Goal: Task Accomplishment & Management: Manage account settings

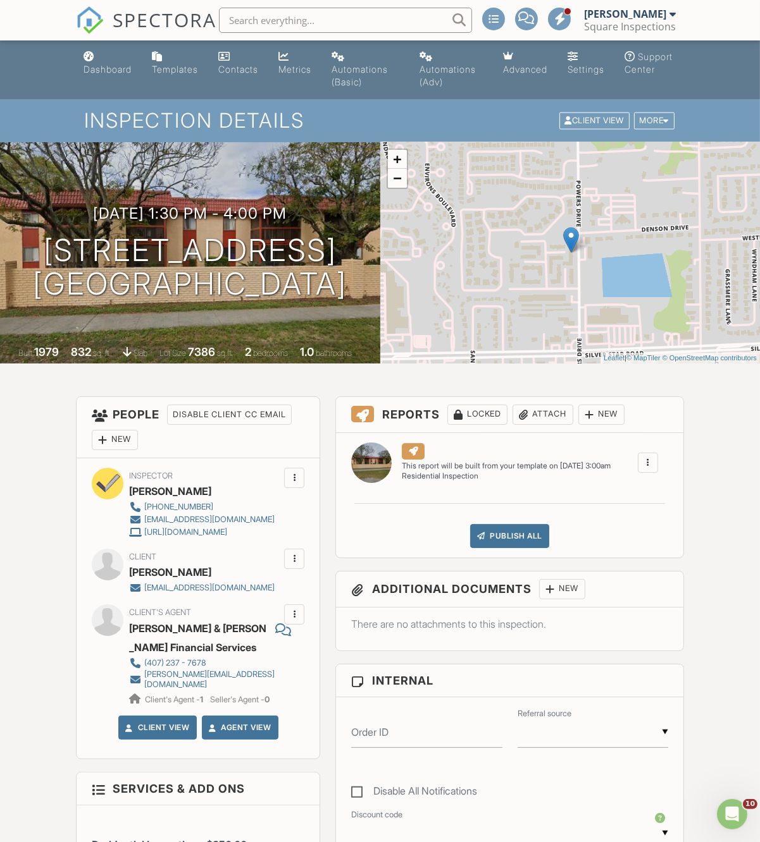
click at [163, 17] on span "SPECTORA" at bounding box center [165, 19] width 104 height 27
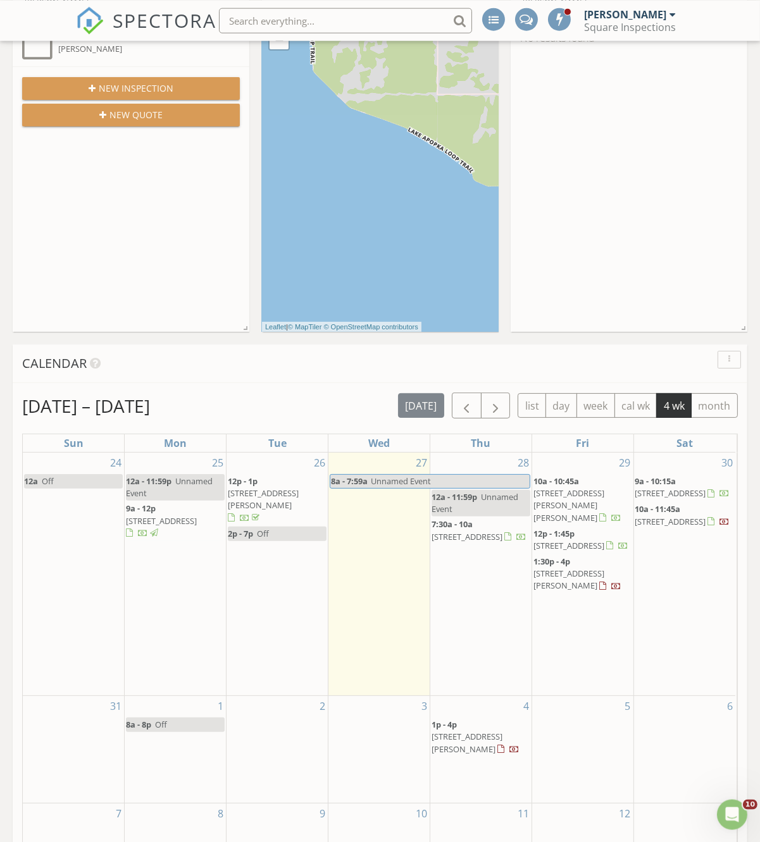
scroll to position [35, 0]
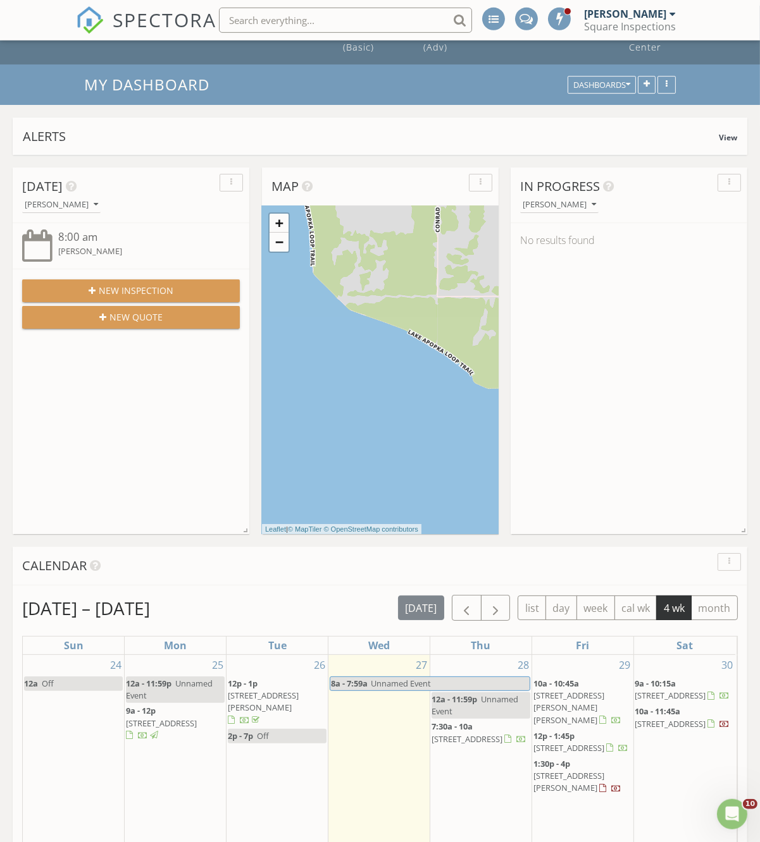
click at [109, 288] on span "New Inspection" at bounding box center [136, 290] width 75 height 13
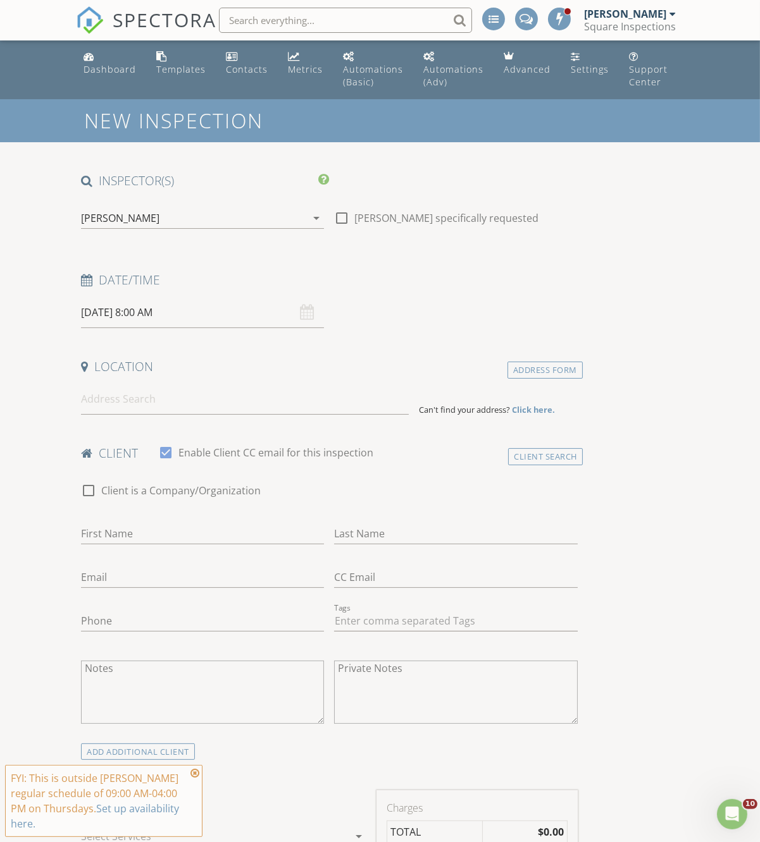
drag, startPoint x: 202, startPoint y: 424, endPoint x: 197, endPoint y: 389, distance: 35.8
drag, startPoint x: 197, startPoint y: 381, endPoint x: 199, endPoint y: 395, distance: 14.0
click at [197, 390] on div "Location Address Form Can't find your address? Click here." at bounding box center [329, 387] width 507 height 56
click at [201, 408] on input at bounding box center [245, 399] width 328 height 31
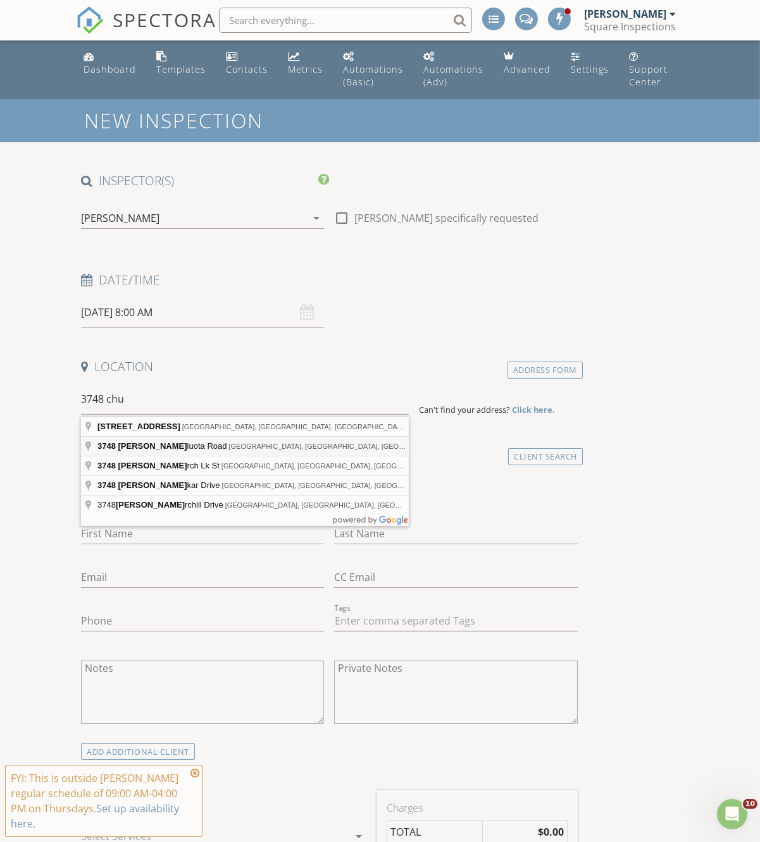
type input "3748 Chuluota Road, Orlando, FL, USA"
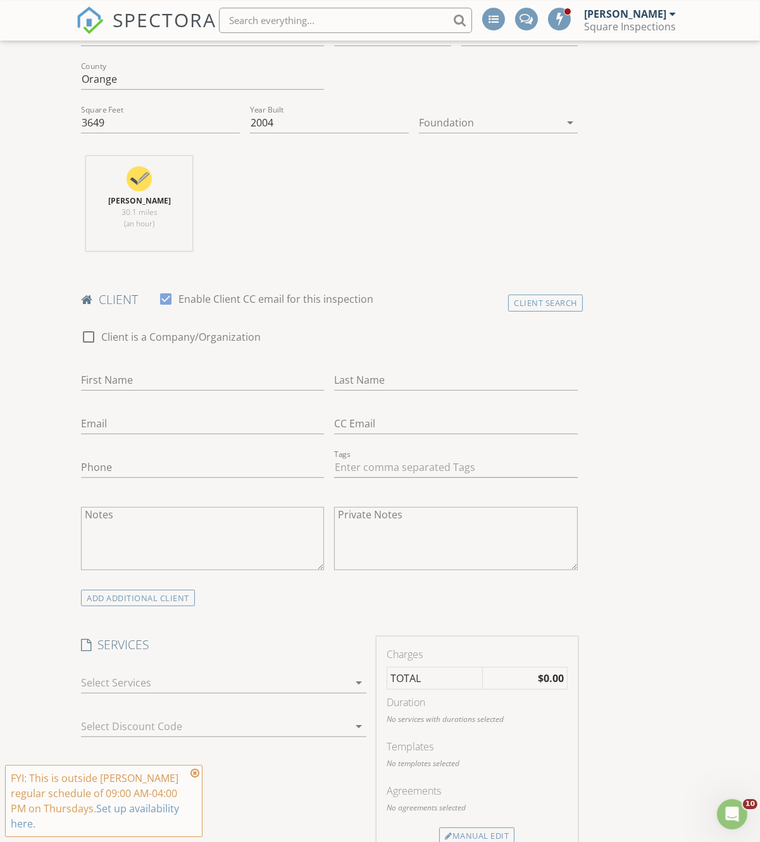
scroll to position [522, 0]
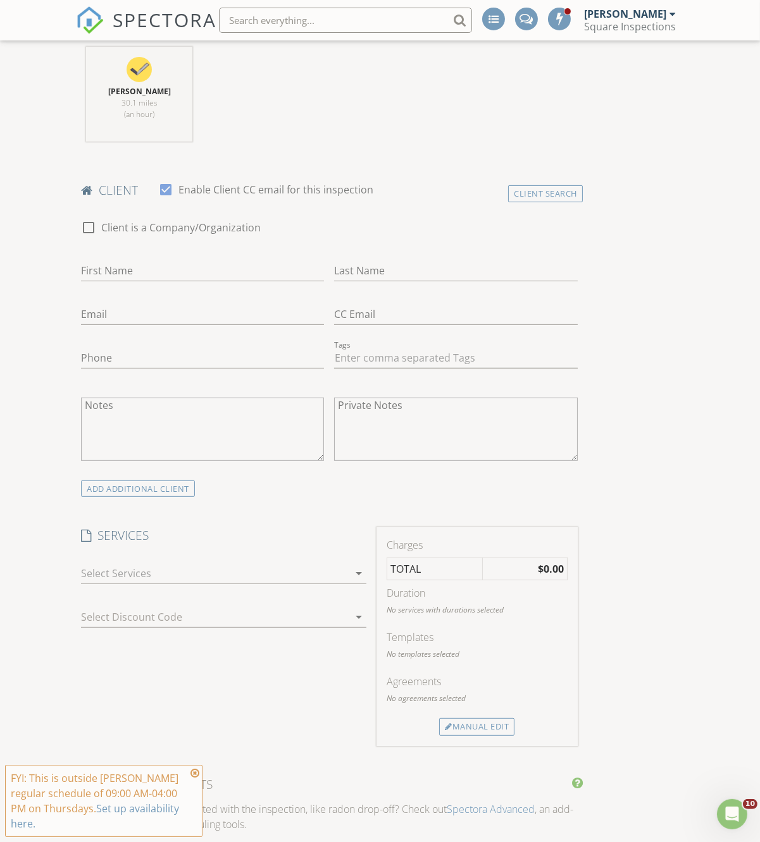
click at [306, 578] on div at bounding box center [215, 574] width 268 height 20
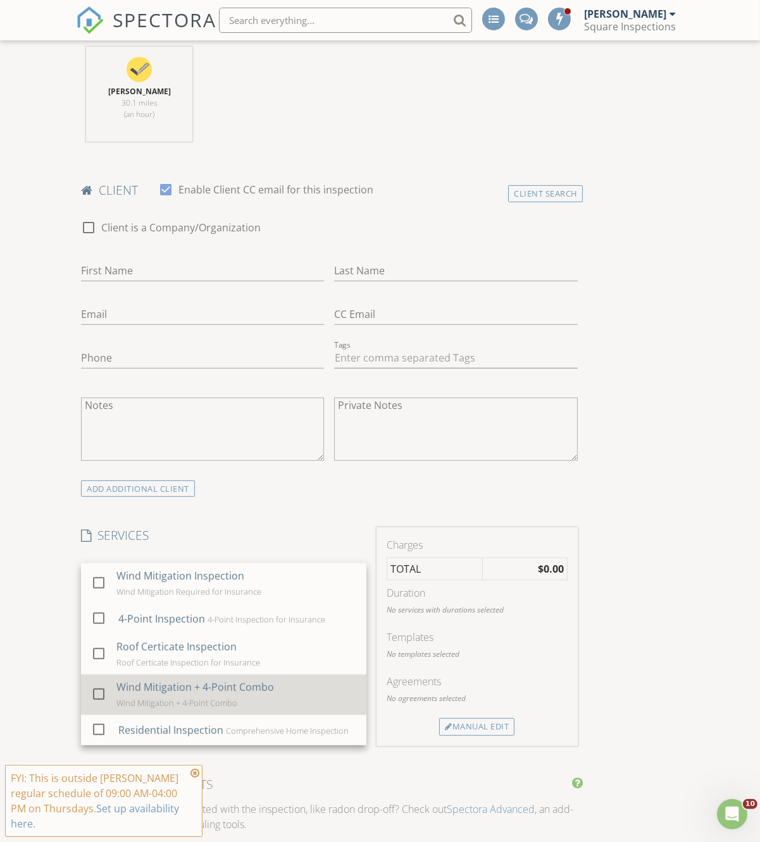
click at [250, 695] on div "Wind Mitigation + 4-Point Combo" at bounding box center [194, 687] width 157 height 15
checkbox input "false"
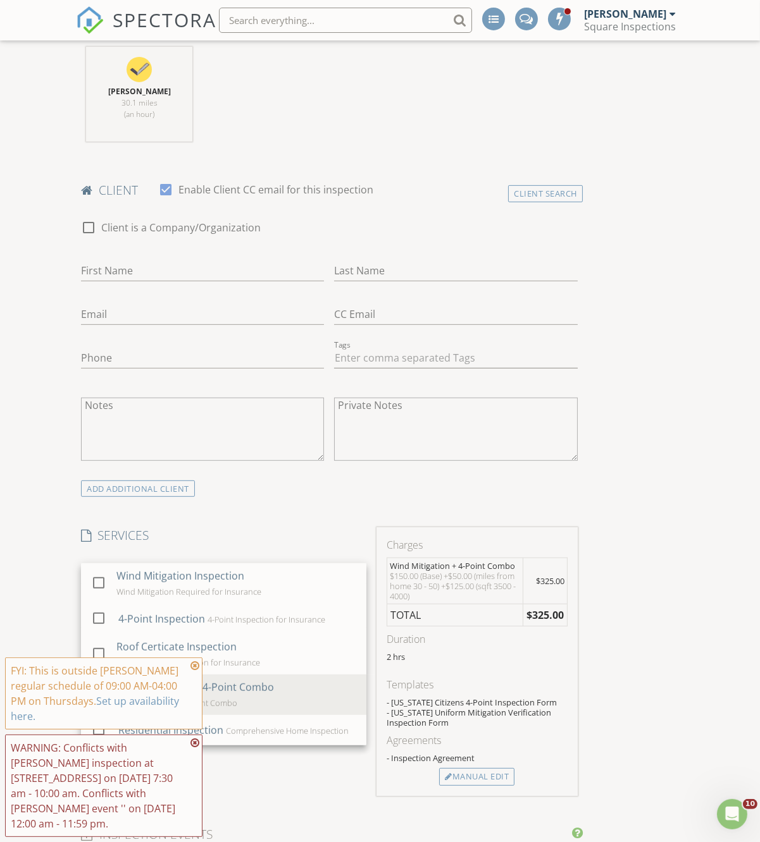
click at [709, 634] on div "New Inspection INSPECTOR(S) check_box Tiago Oliveira PRIMARY Tiago Oliveira arr…" at bounding box center [380, 827] width 760 height 2499
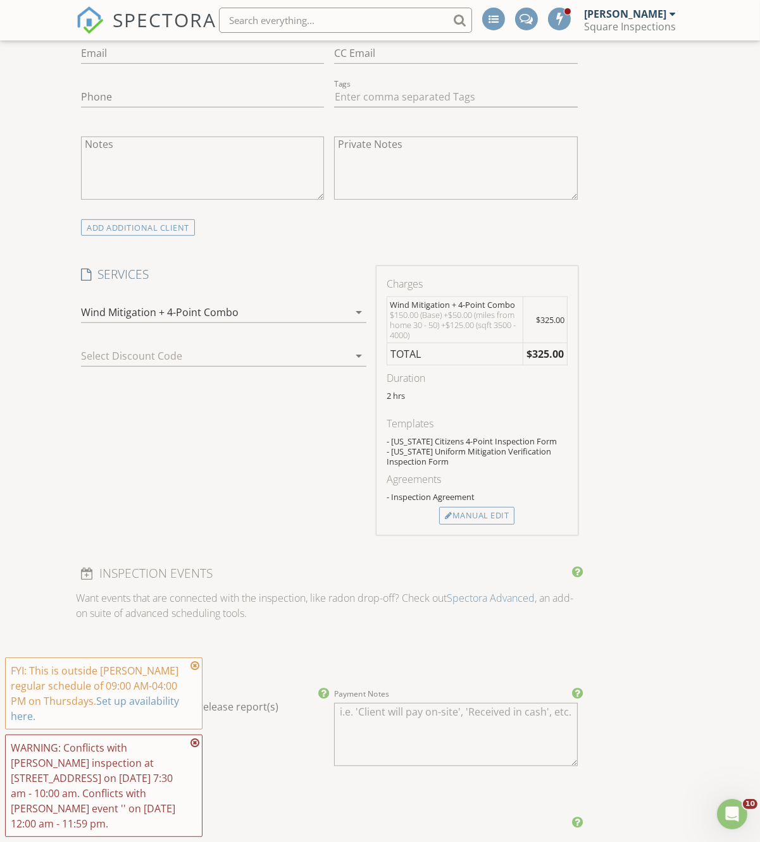
scroll to position [653, 0]
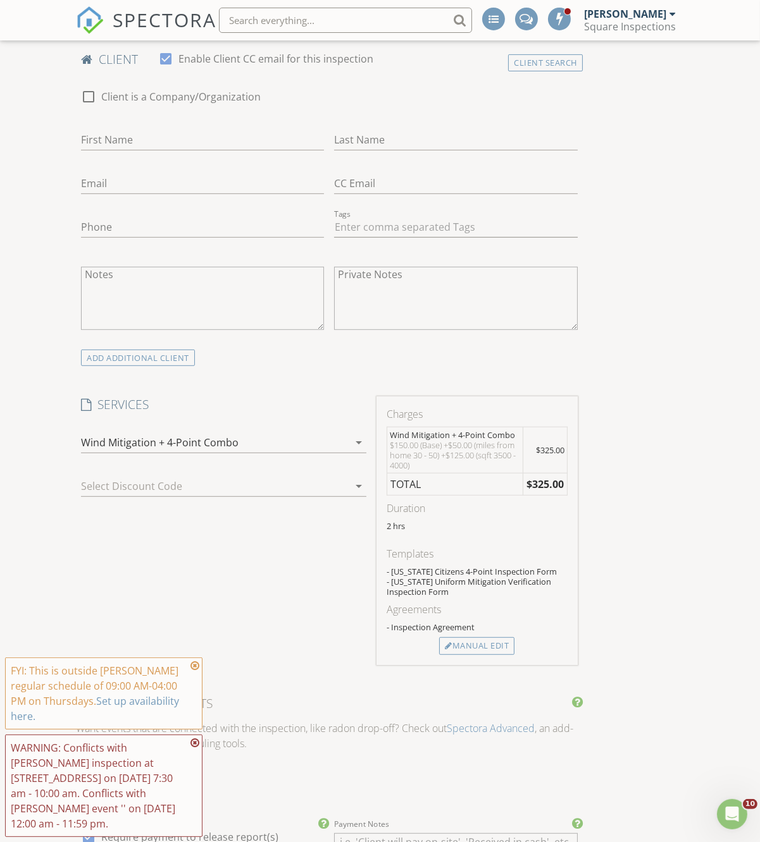
click at [262, 450] on div "Wind Mitigation + 4-Point Combo" at bounding box center [215, 443] width 268 height 20
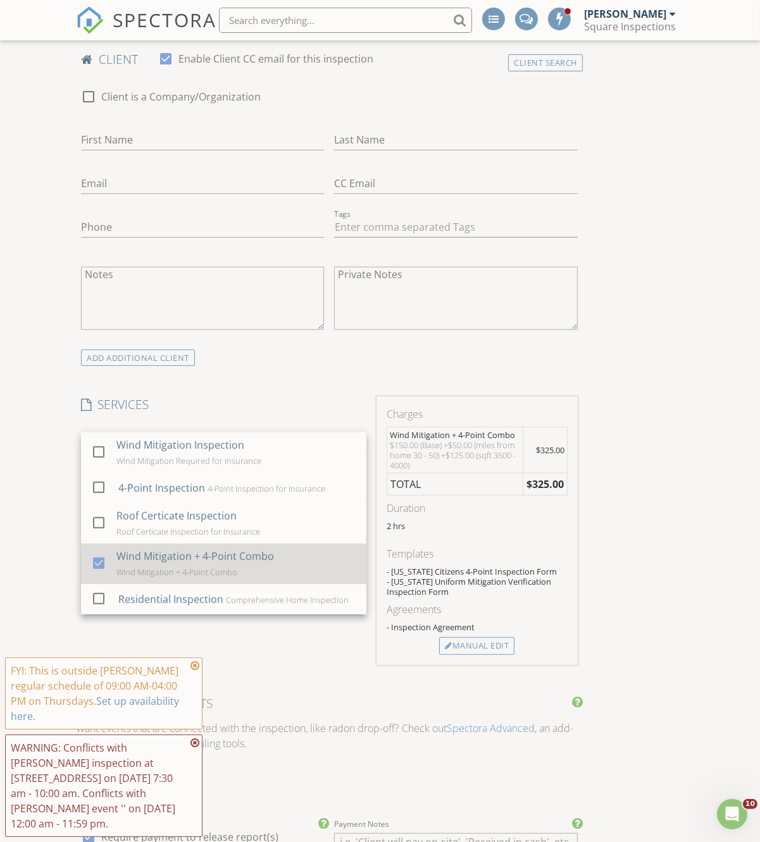
click at [94, 569] on div at bounding box center [99, 563] width 22 height 22
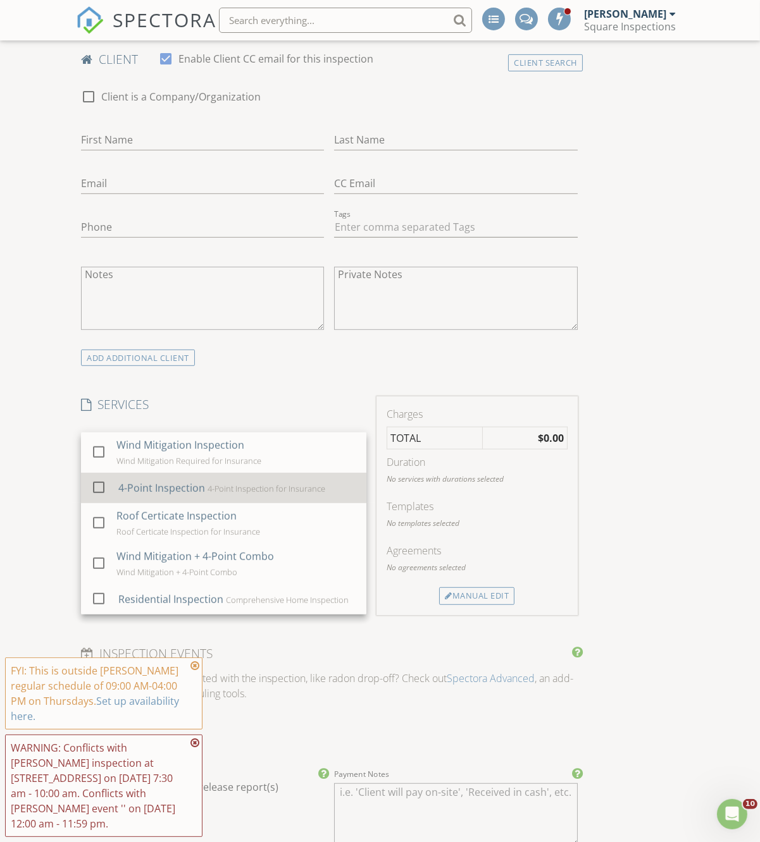
click at [99, 491] on div at bounding box center [99, 487] width 22 height 22
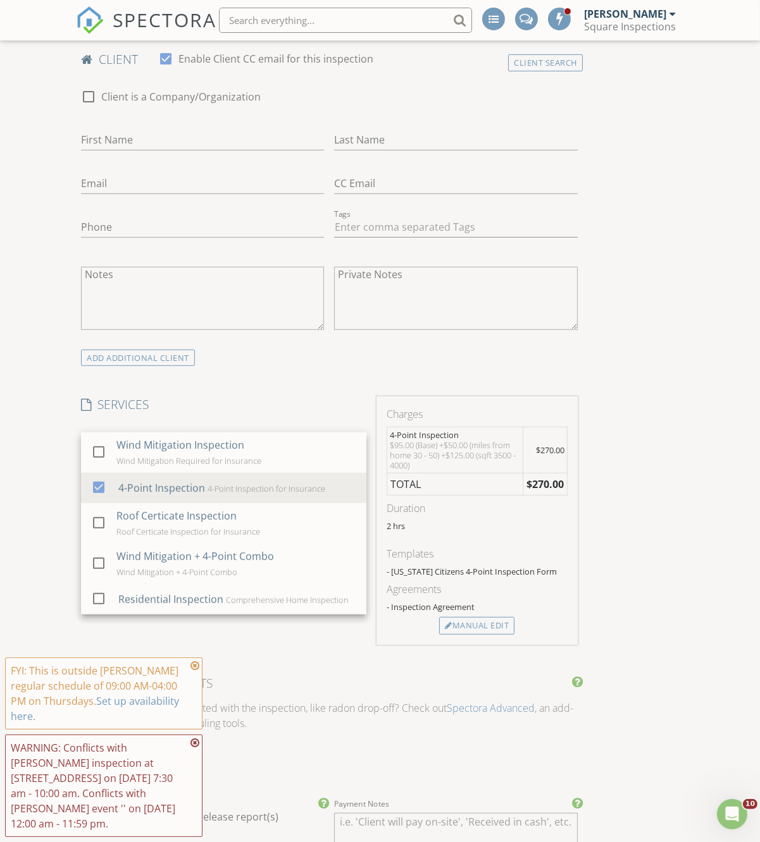
click at [659, 469] on div "INSPECTOR(S) check_box Tiago Oliveira PRIMARY Tiago Oliveira arrow_drop_down ch…" at bounding box center [380, 708] width 608 height 2376
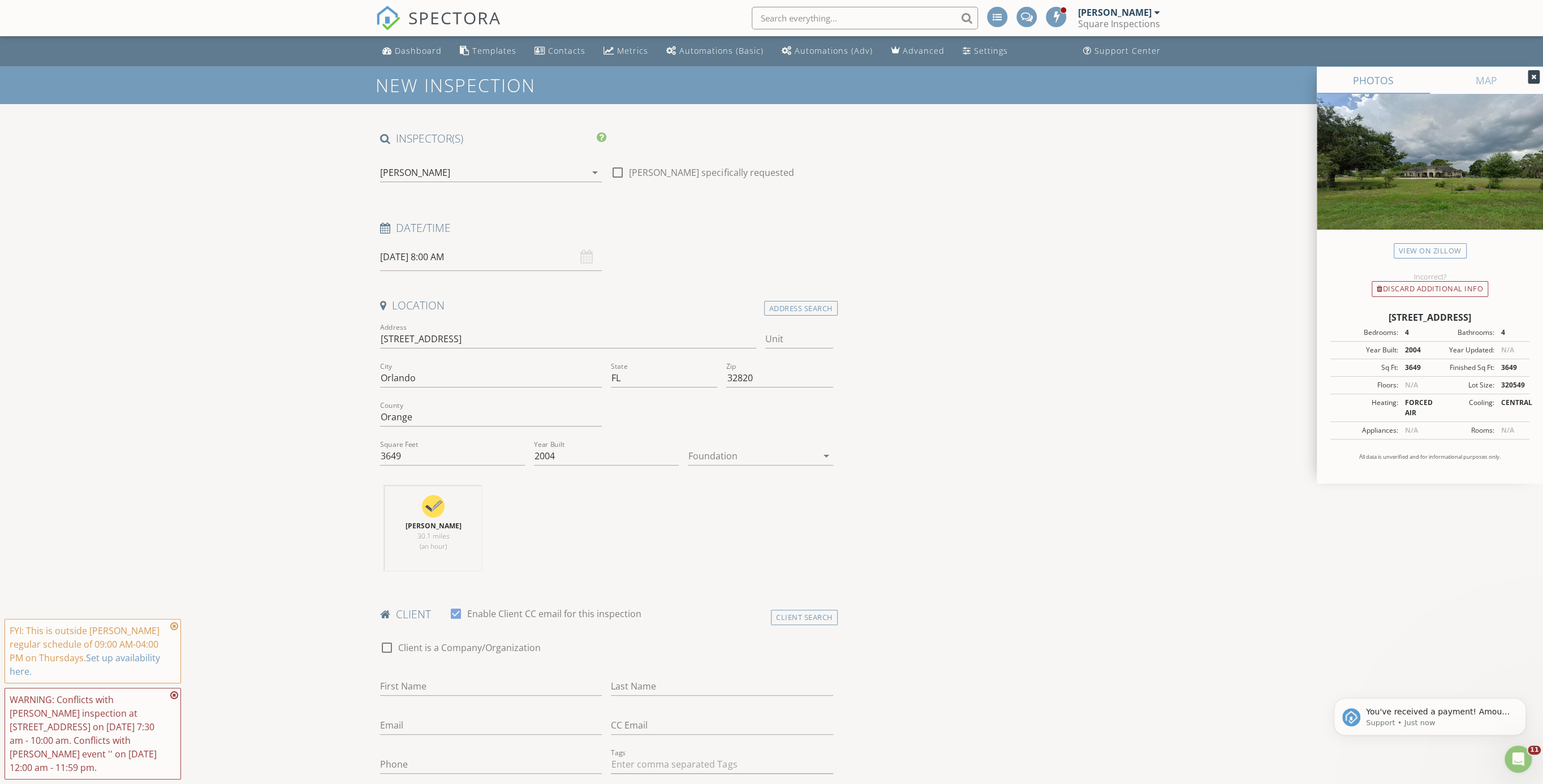
scroll to position [0, 0]
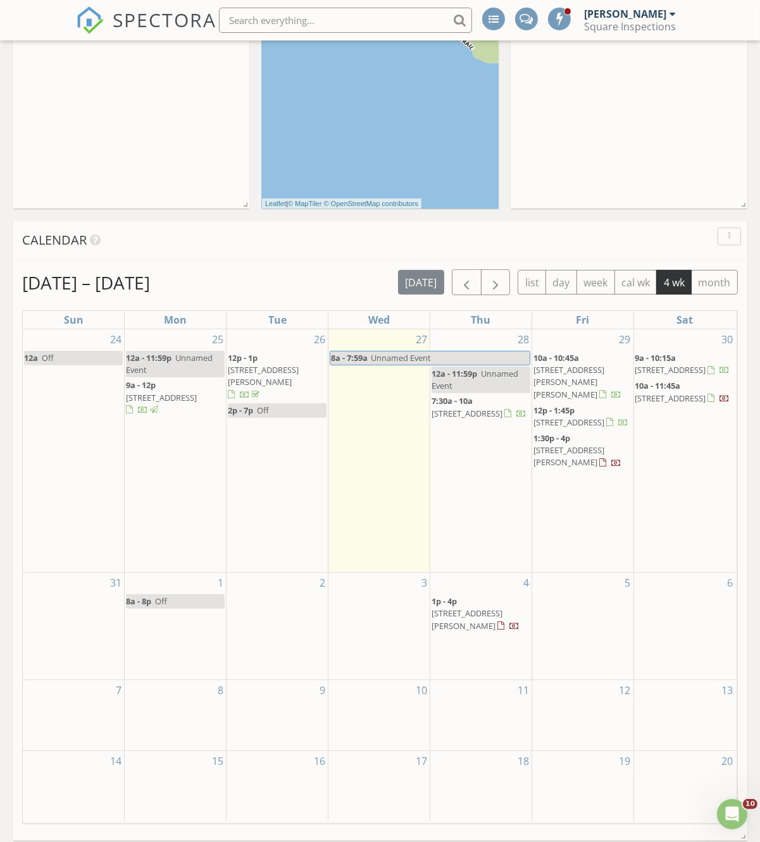
scroll to position [417, 0]
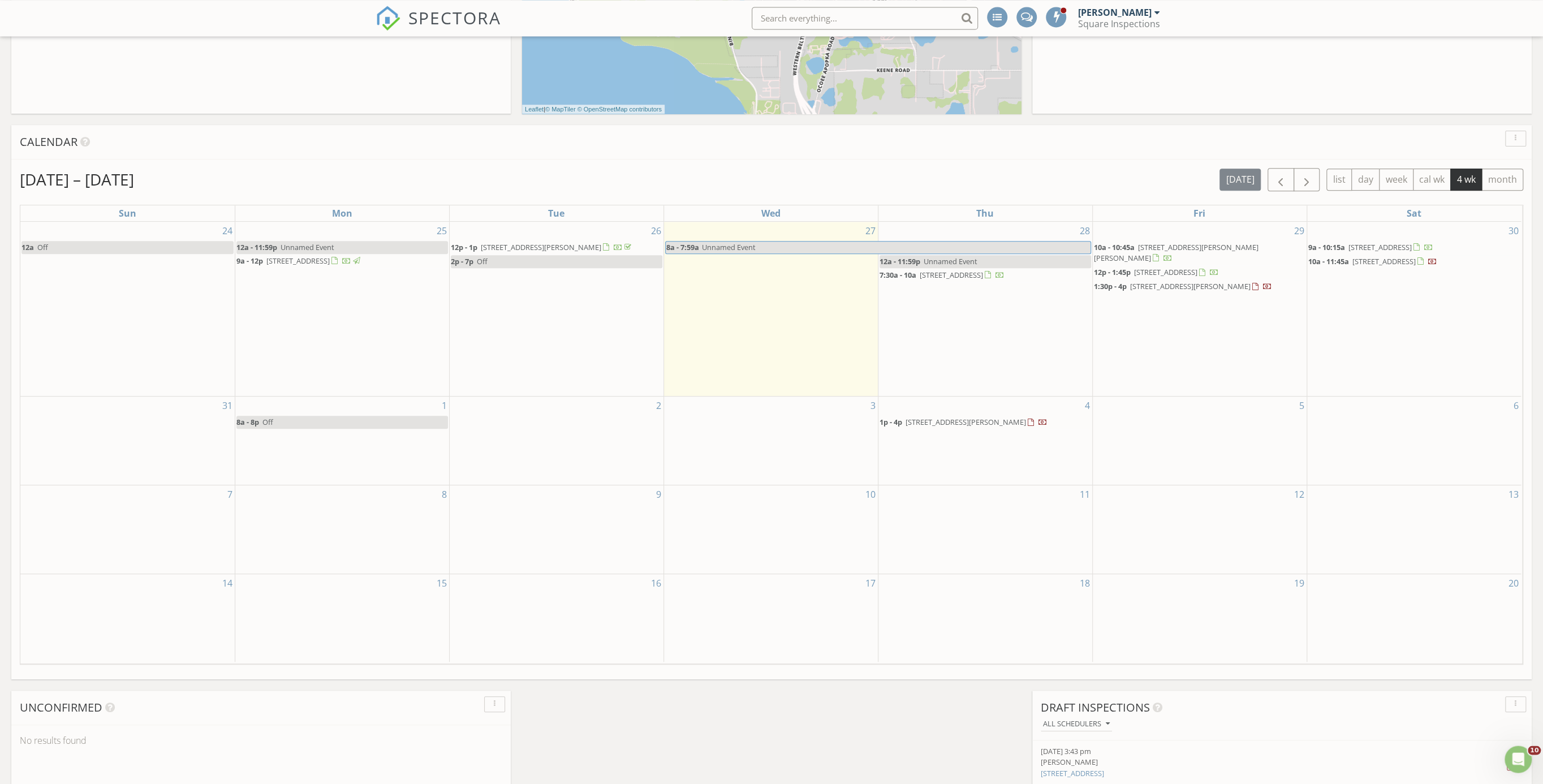
scroll to position [1042, 1557]
click at [437, 4] on div "SPECTORA" at bounding box center [438, 18] width 125 height 36
click at [439, 10] on span "SPECTORA" at bounding box center [455, 17] width 93 height 24
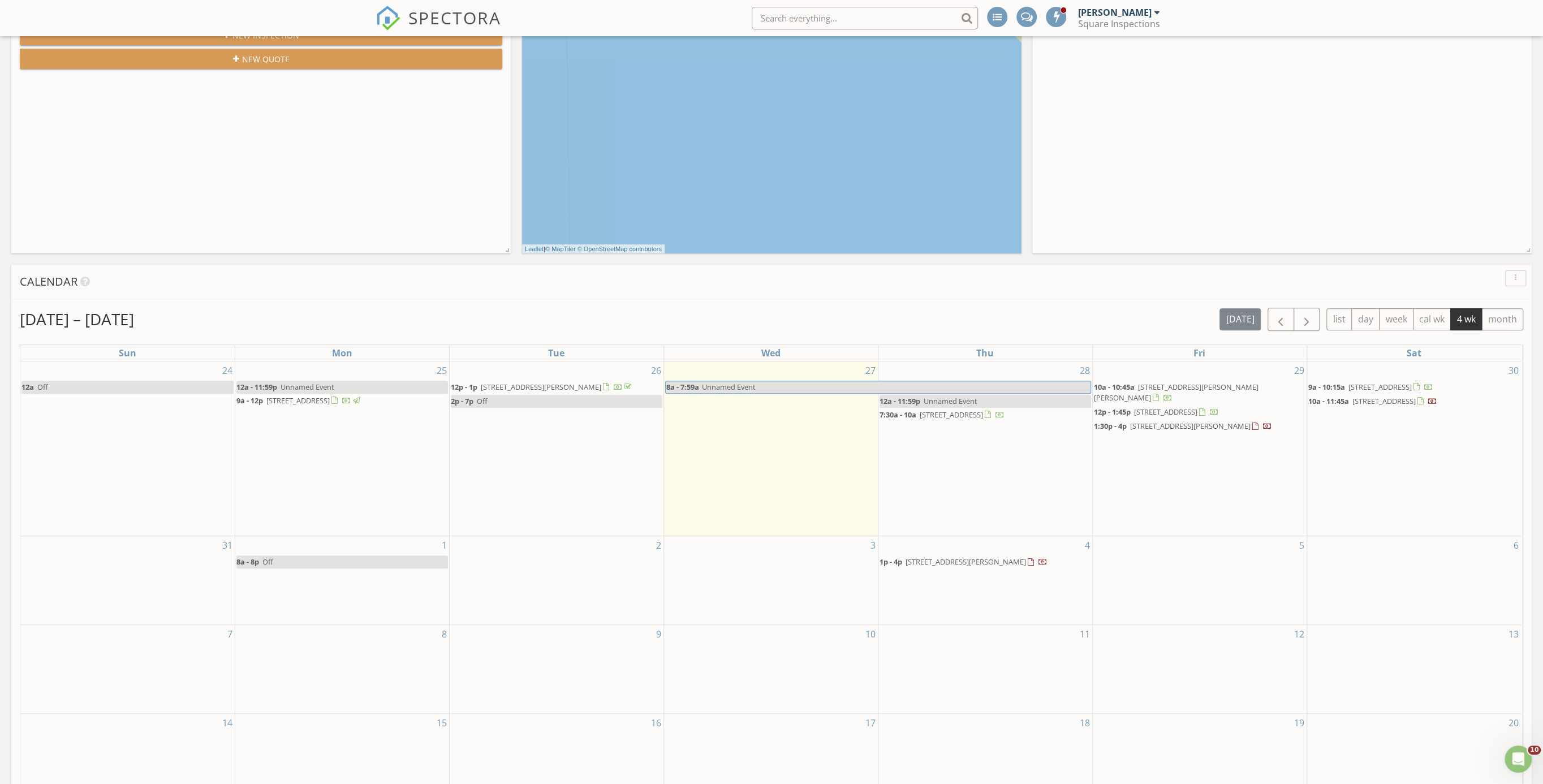
scroll to position [350, 0]
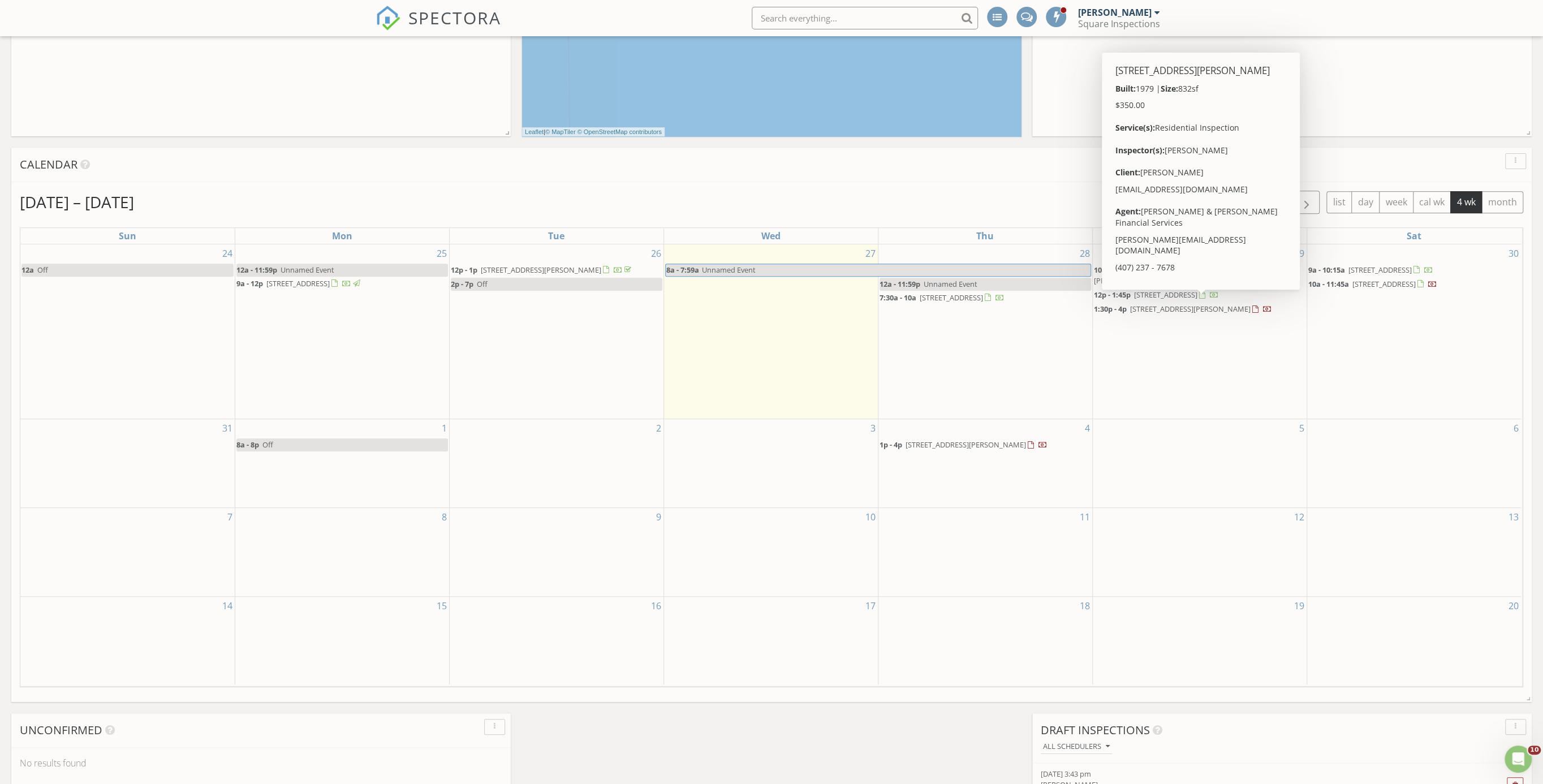
click at [1165, 304] on span "[STREET_ADDRESS][PERSON_NAME]" at bounding box center [1191, 308] width 121 height 10
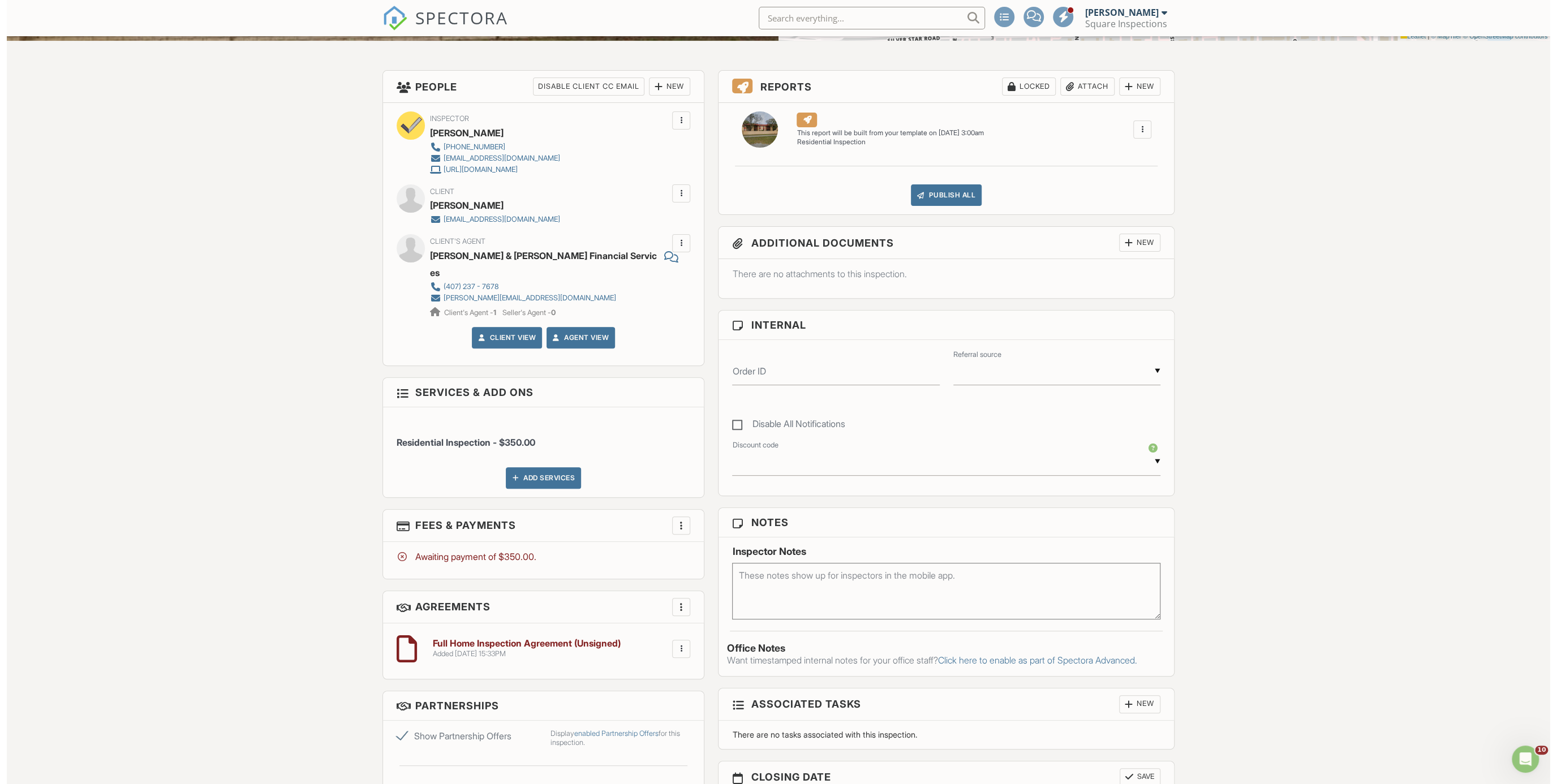
scroll to position [145, 0]
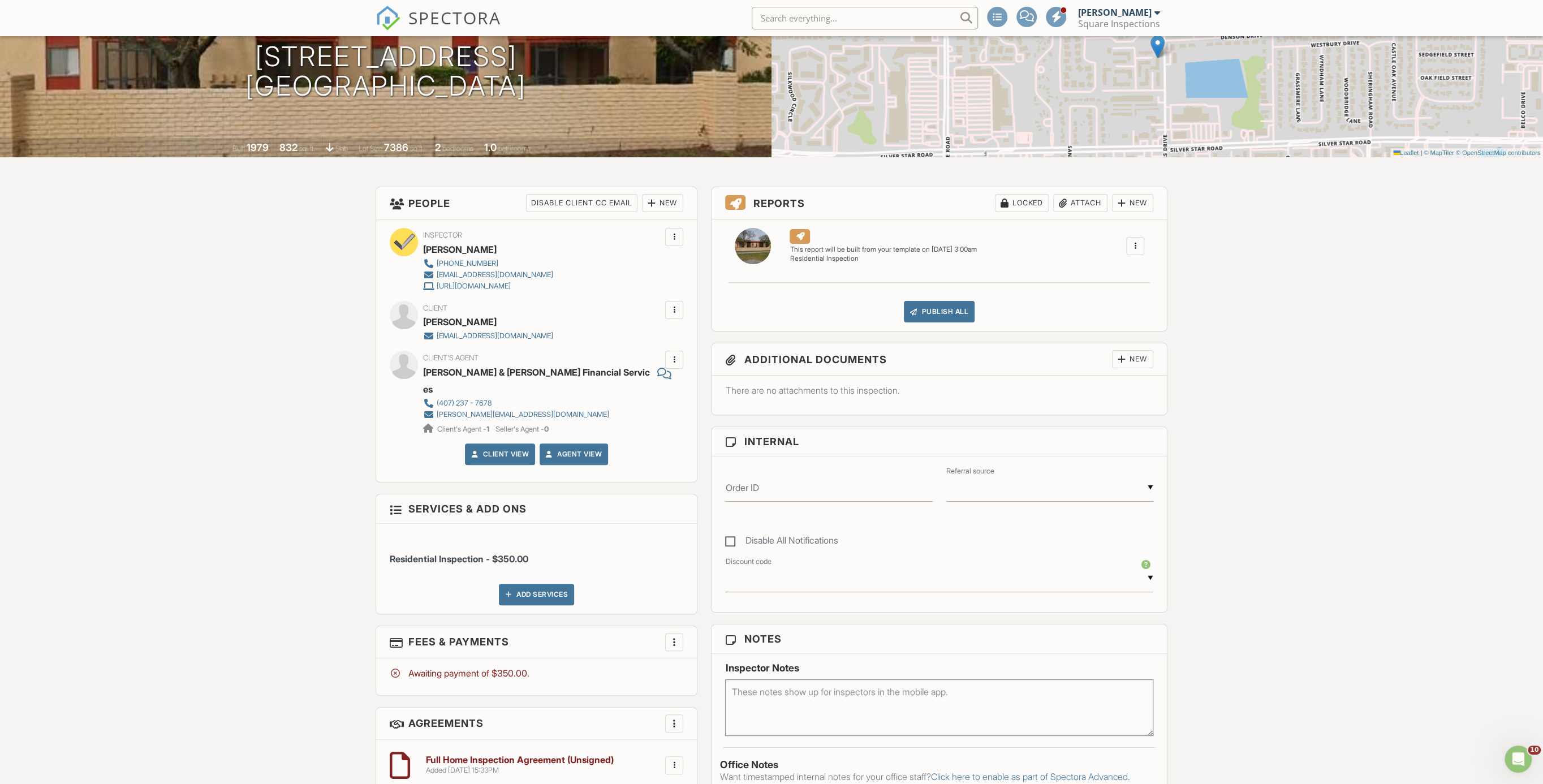
click at [667, 308] on div at bounding box center [674, 309] width 18 height 18
click at [608, 341] on li "Edit" at bounding box center [613, 344] width 126 height 29
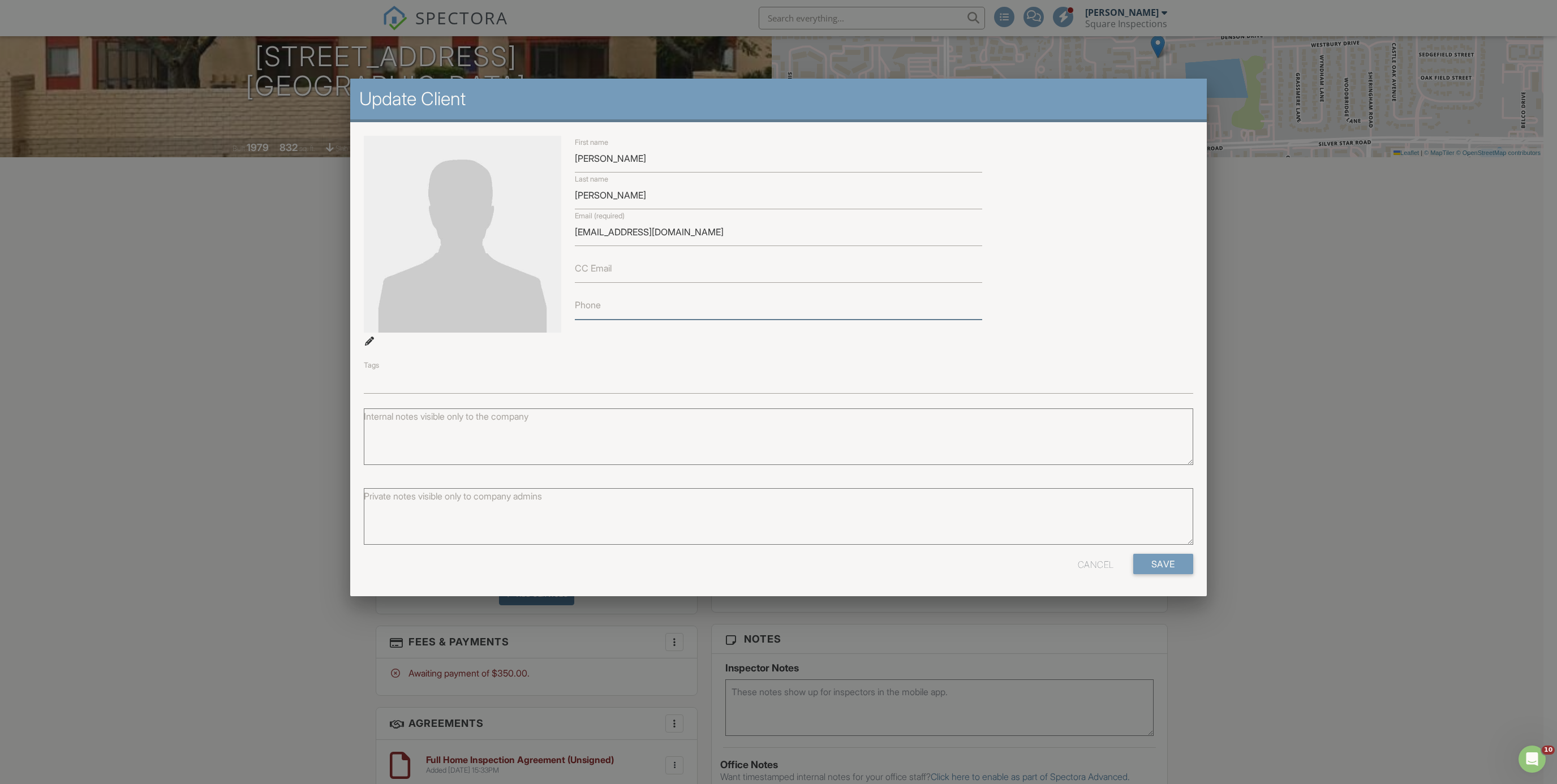
click at [616, 317] on input "Phone" at bounding box center [779, 305] width 408 height 28
type input "[PHONE_NUMBER]"
click at [1180, 564] on input "Save" at bounding box center [1163, 563] width 60 height 21
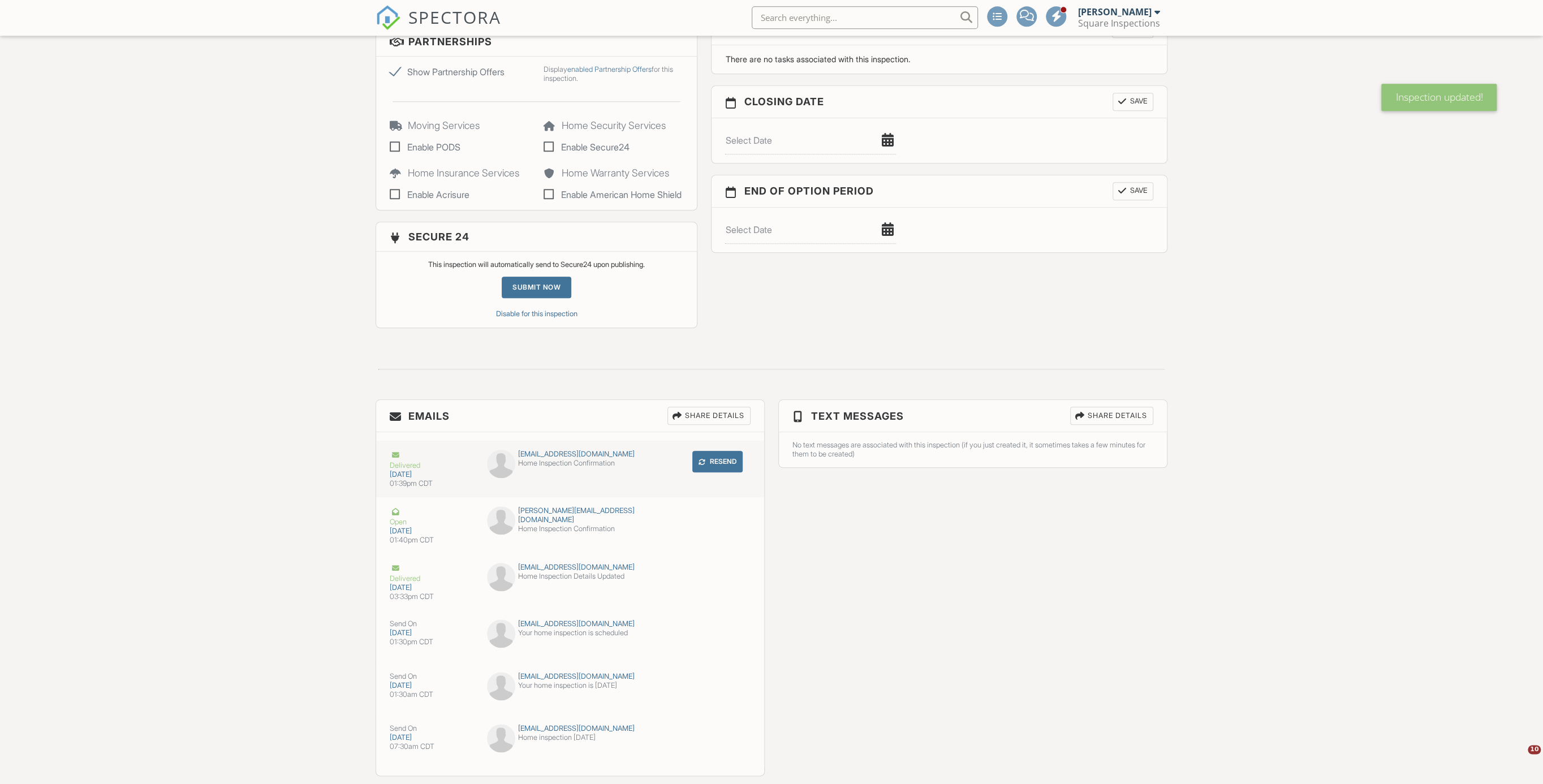
scroll to position [973, 0]
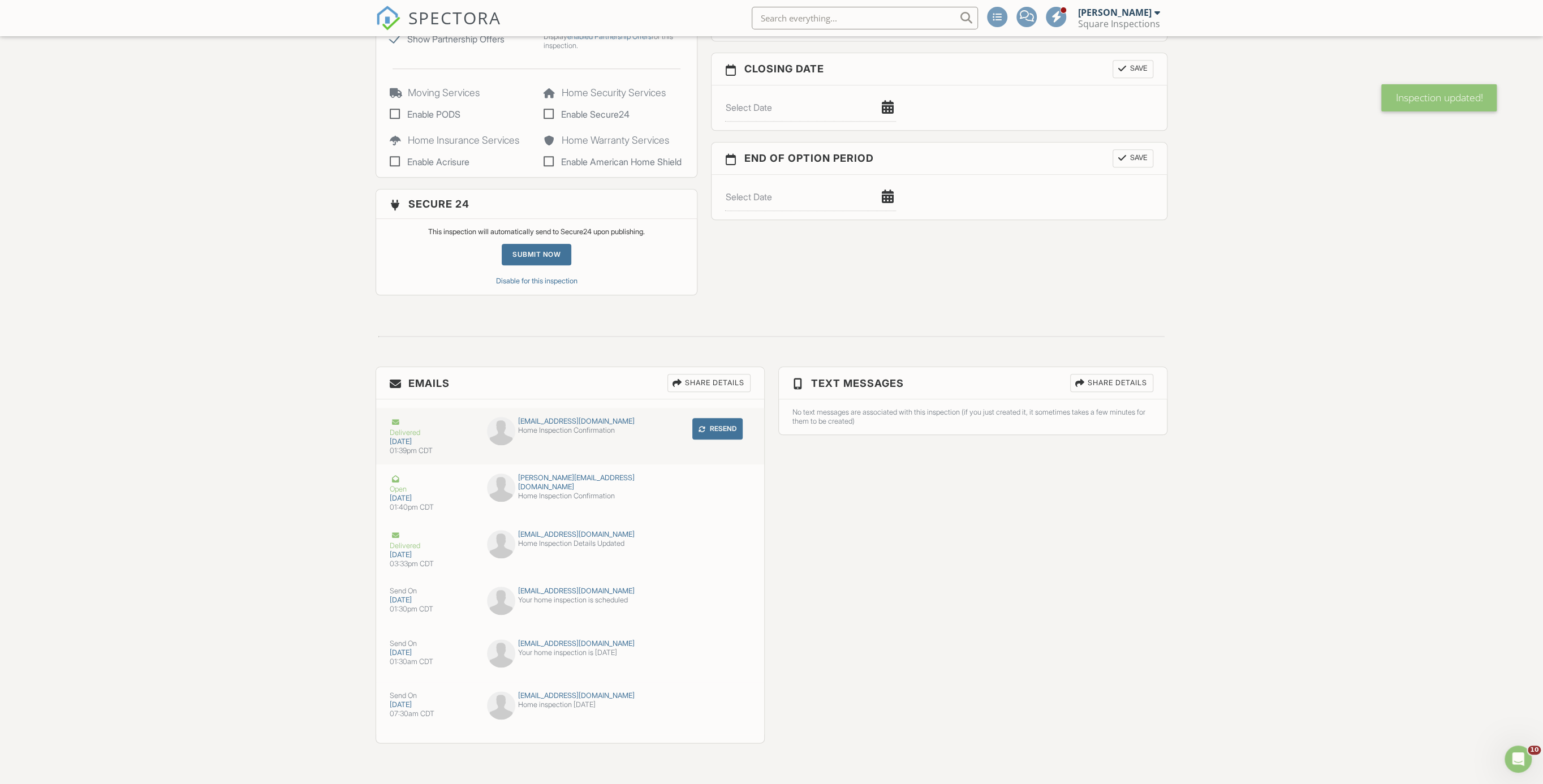
click at [713, 426] on button "Resend" at bounding box center [717, 428] width 50 height 21
click at [715, 536] on button "Resend" at bounding box center [717, 542] width 50 height 21
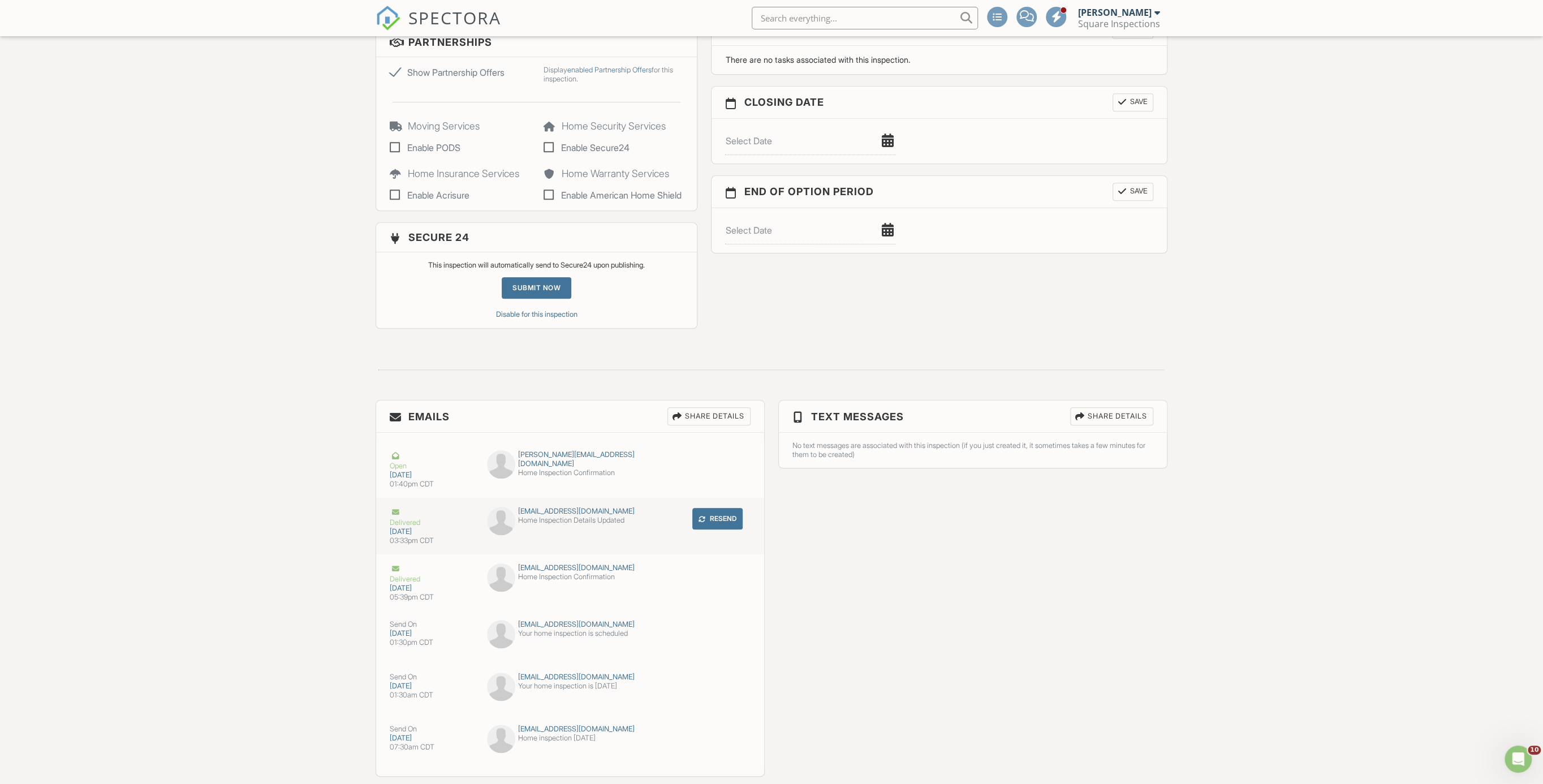
scroll to position [973, 0]
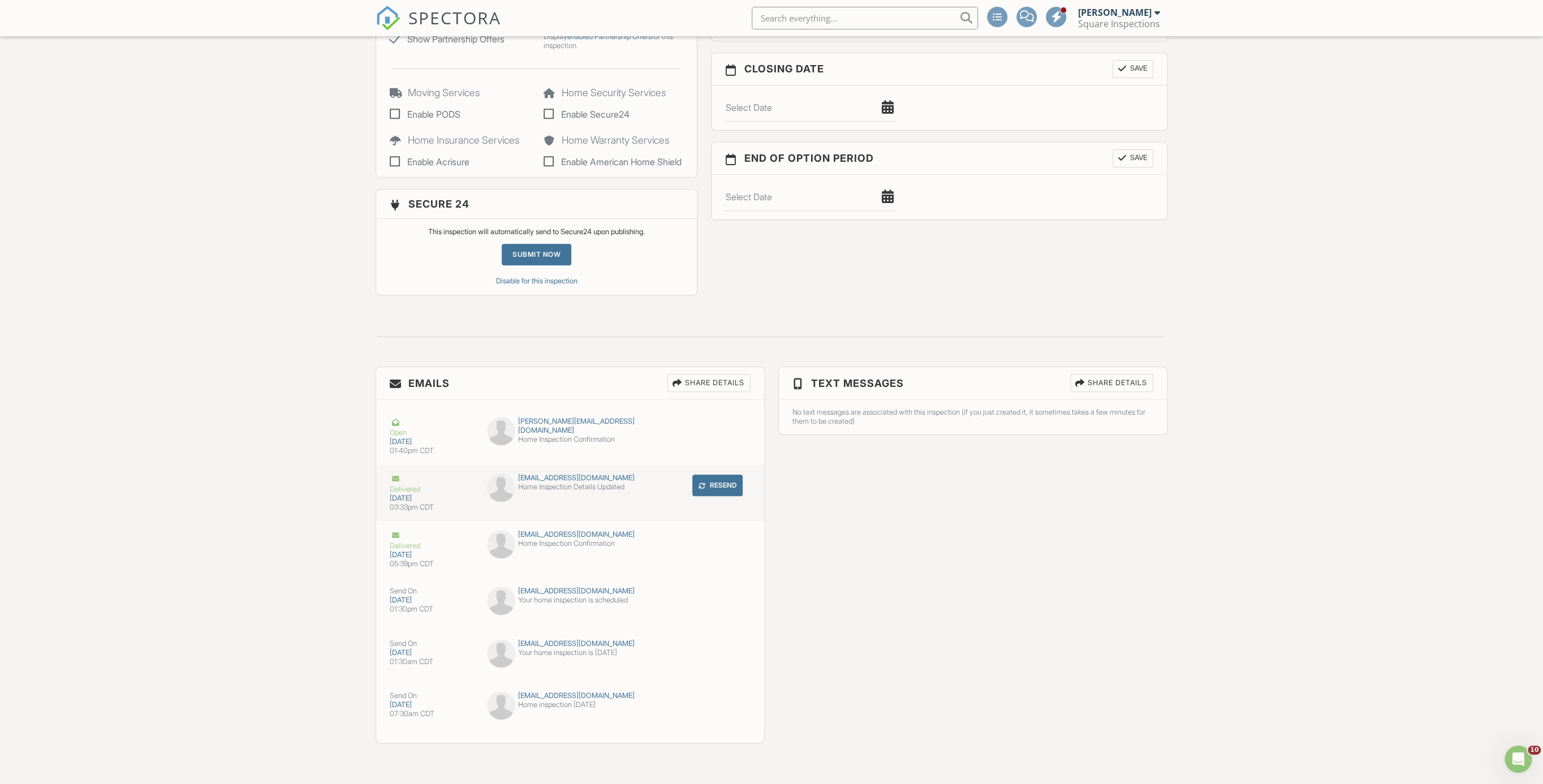
click at [454, 487] on div "Delivered" at bounding box center [432, 483] width 84 height 21
click at [661, 485] on div "Resend" at bounding box center [706, 485] width 90 height 24
click at [646, 482] on div "Home Inspection Details Updated" at bounding box center [571, 486] width 167 height 9
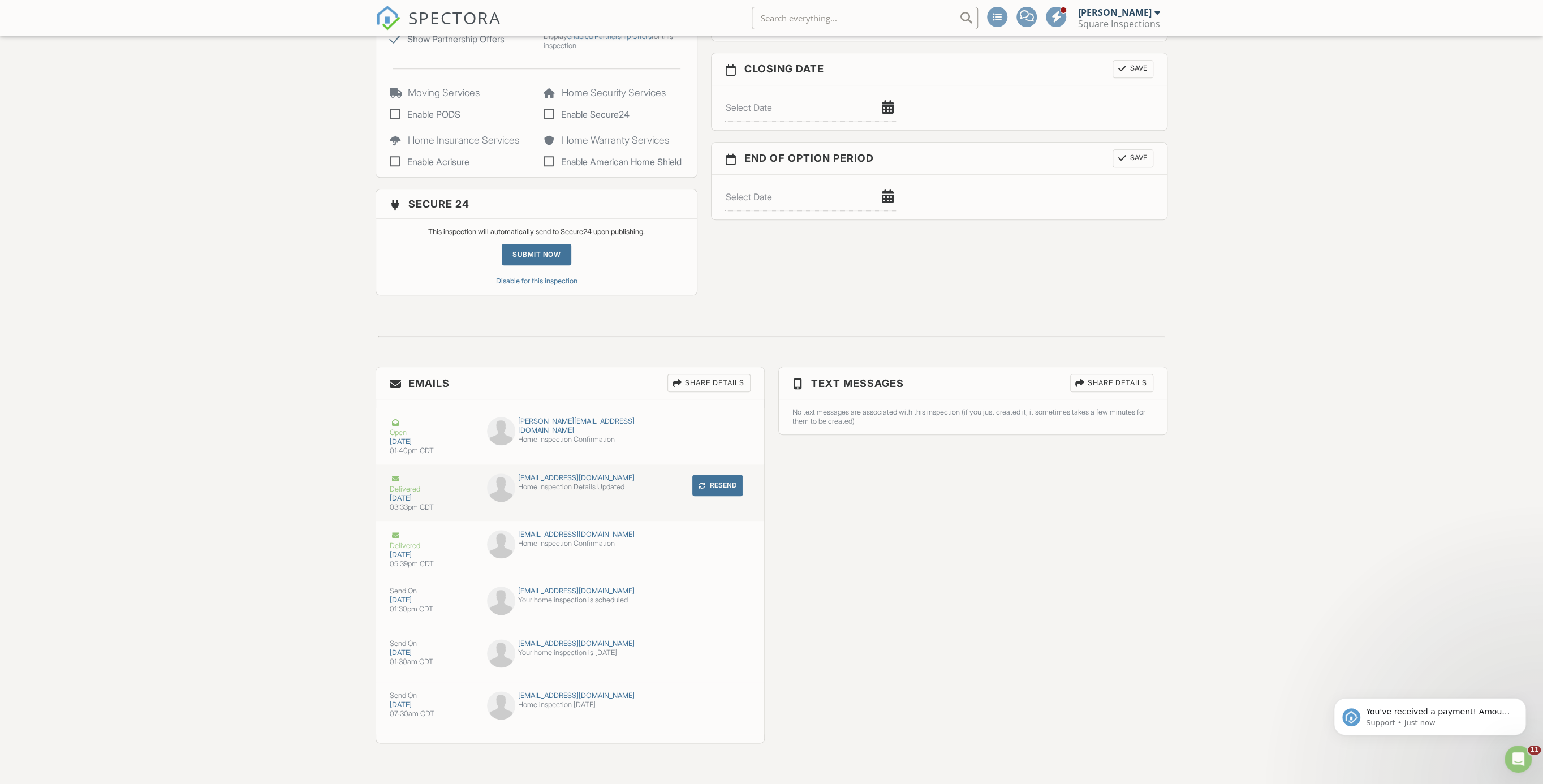
scroll to position [0, 0]
click at [441, 19] on span "SPECTORA" at bounding box center [455, 17] width 93 height 24
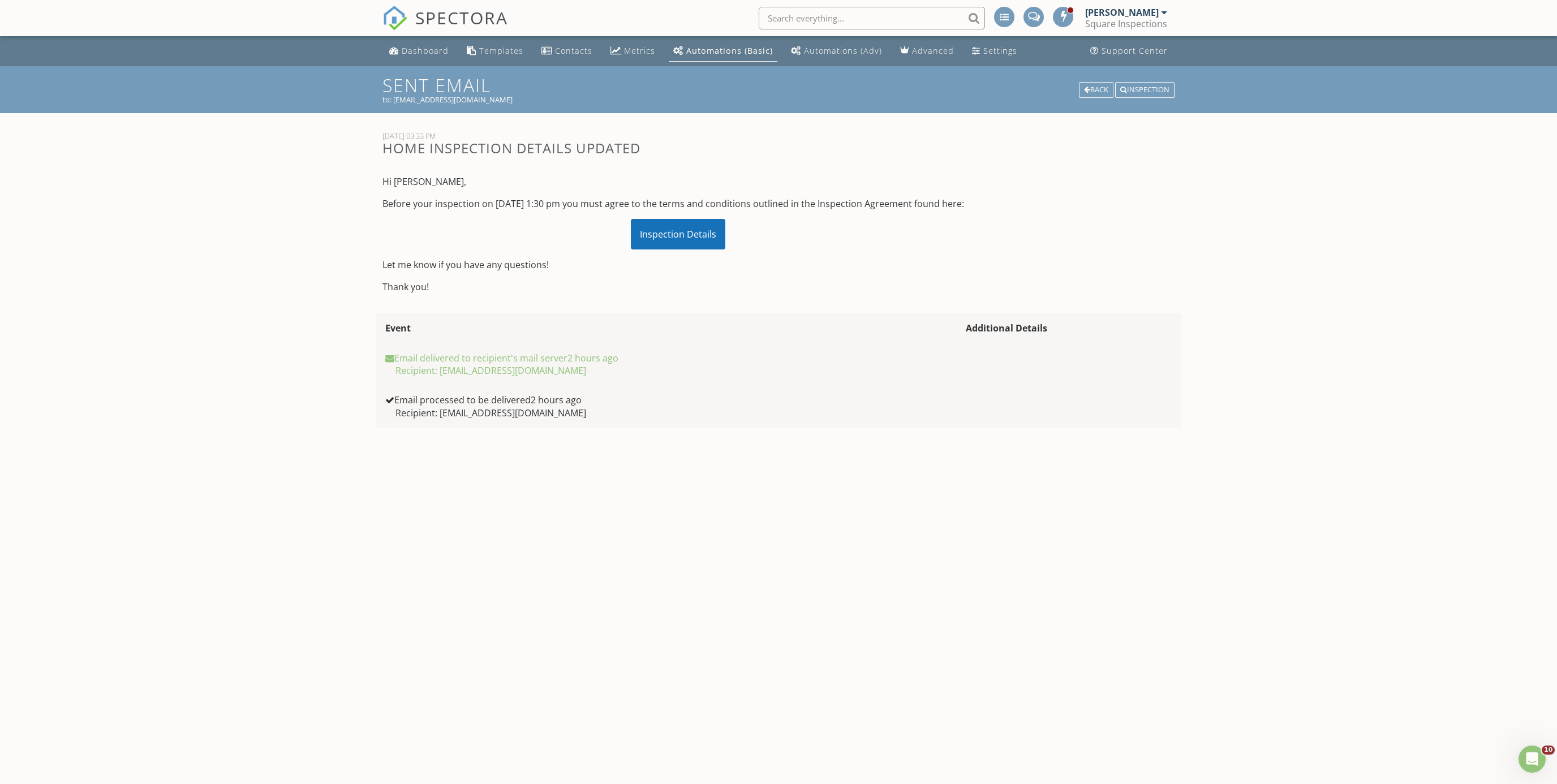
click at [695, 249] on div "Inspection Details" at bounding box center [678, 234] width 95 height 30
click at [1093, 95] on div "Back" at bounding box center [1096, 90] width 35 height 16
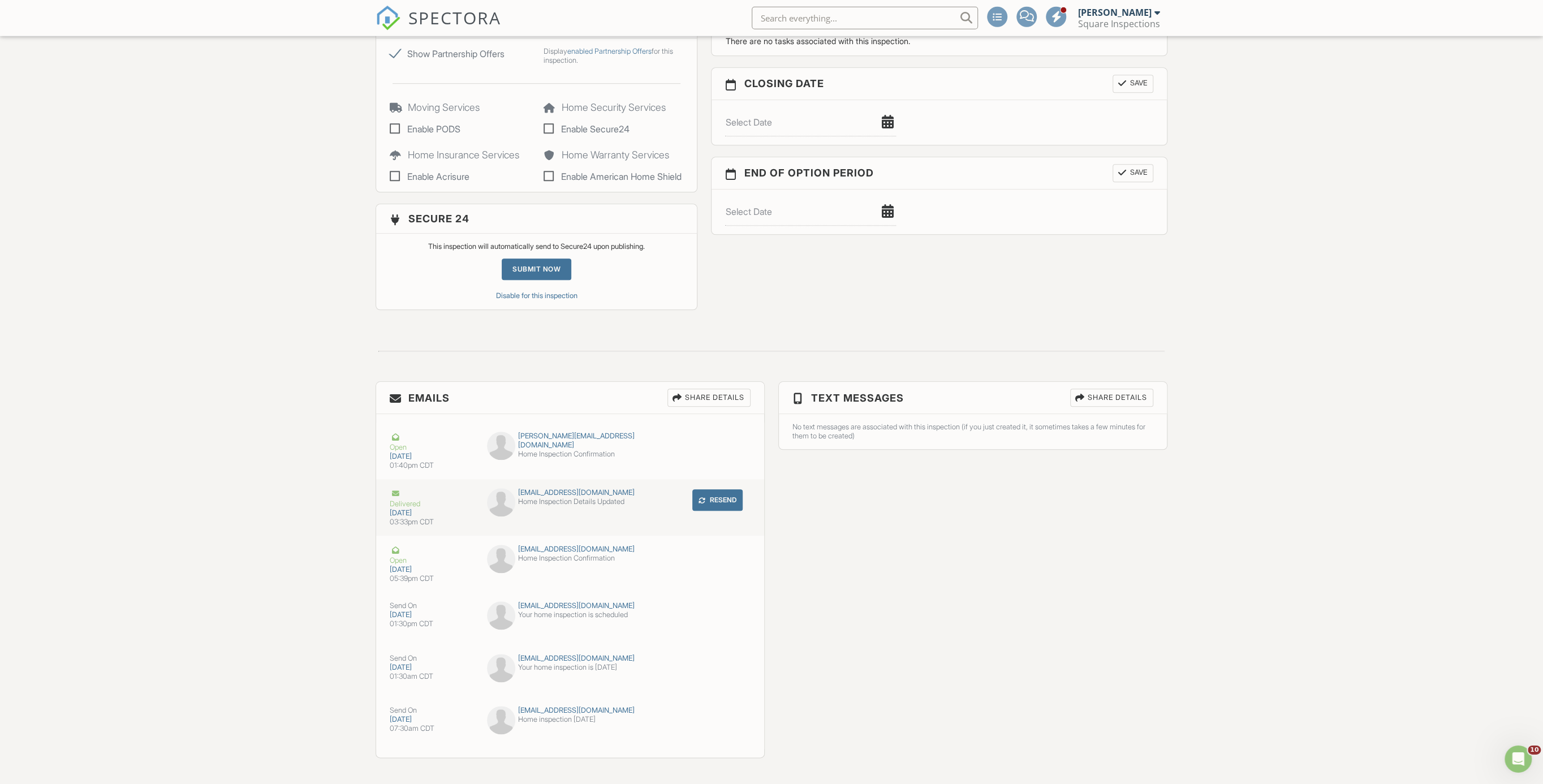
scroll to position [973, 0]
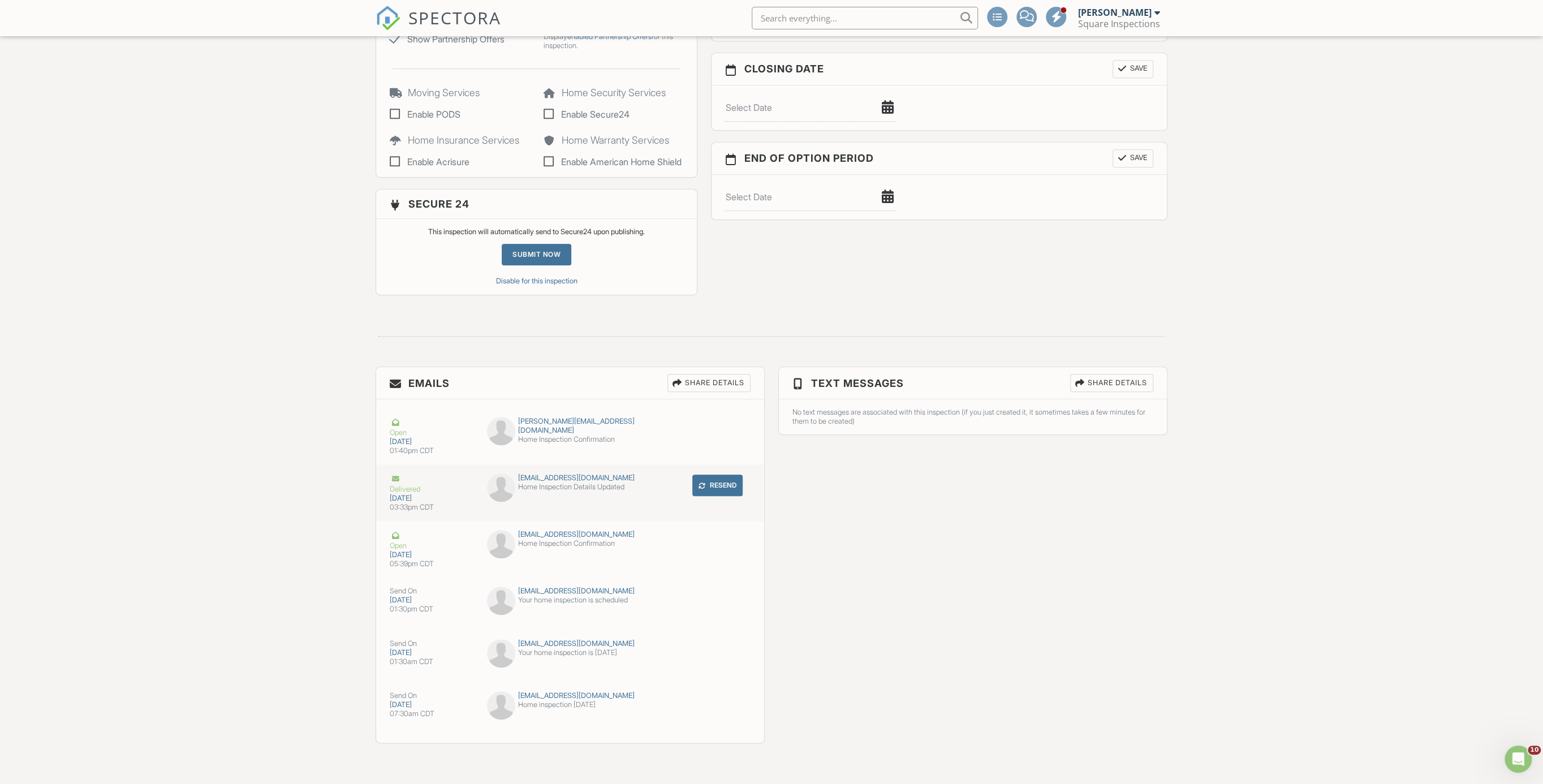
click at [708, 484] on button "Resend" at bounding box center [717, 485] width 50 height 21
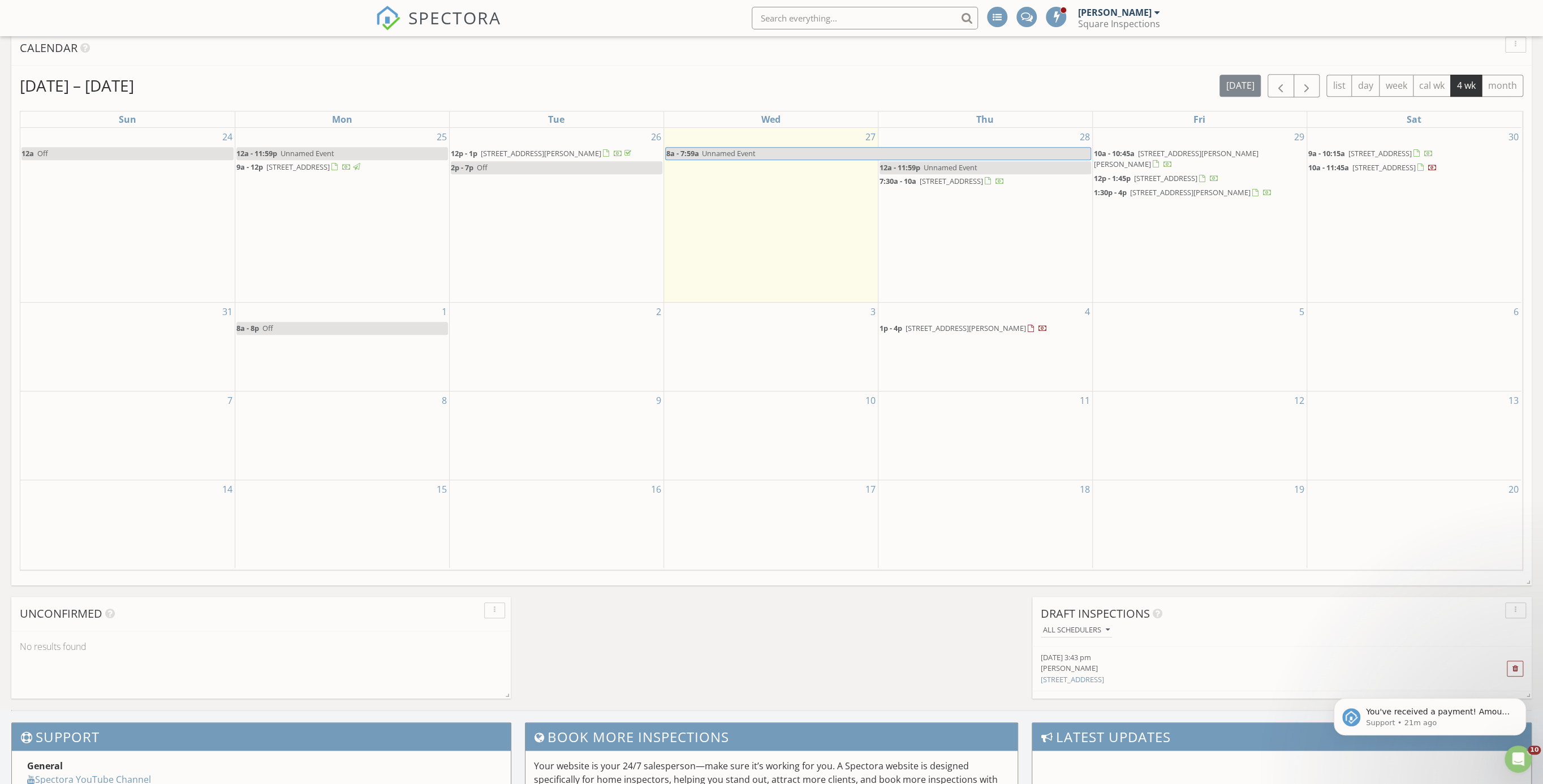
click at [390, 571] on div "Aug 24 – Sep 20, 2025 today list day week cal wk 4 wk month Sun Mon Tue Wed Thu…" at bounding box center [772, 322] width 1521 height 513
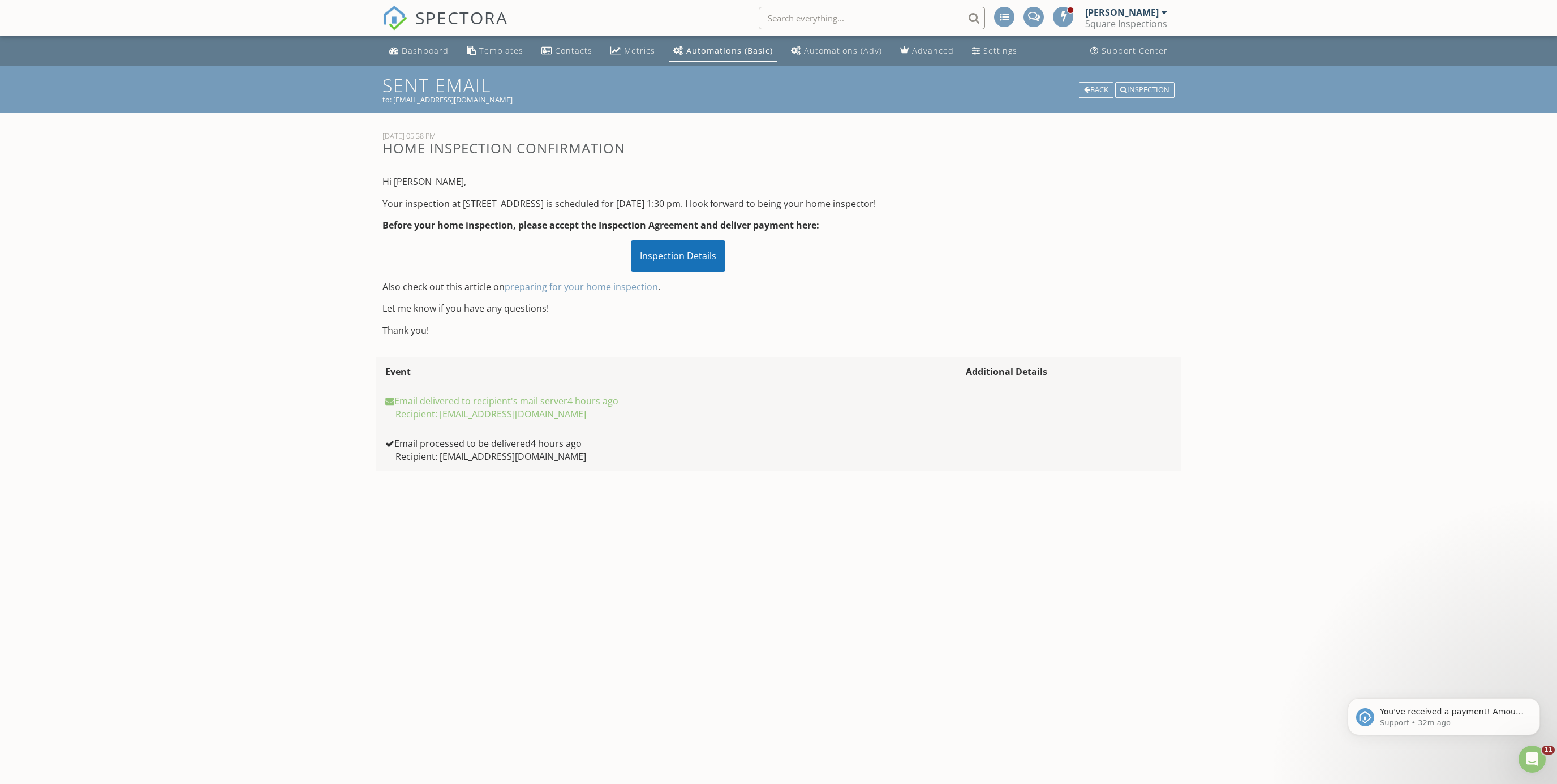
drag, startPoint x: 419, startPoint y: 24, endPoint x: 428, endPoint y: 10, distance: 16.6
click at [419, 24] on span "SPECTORA" at bounding box center [461, 17] width 93 height 24
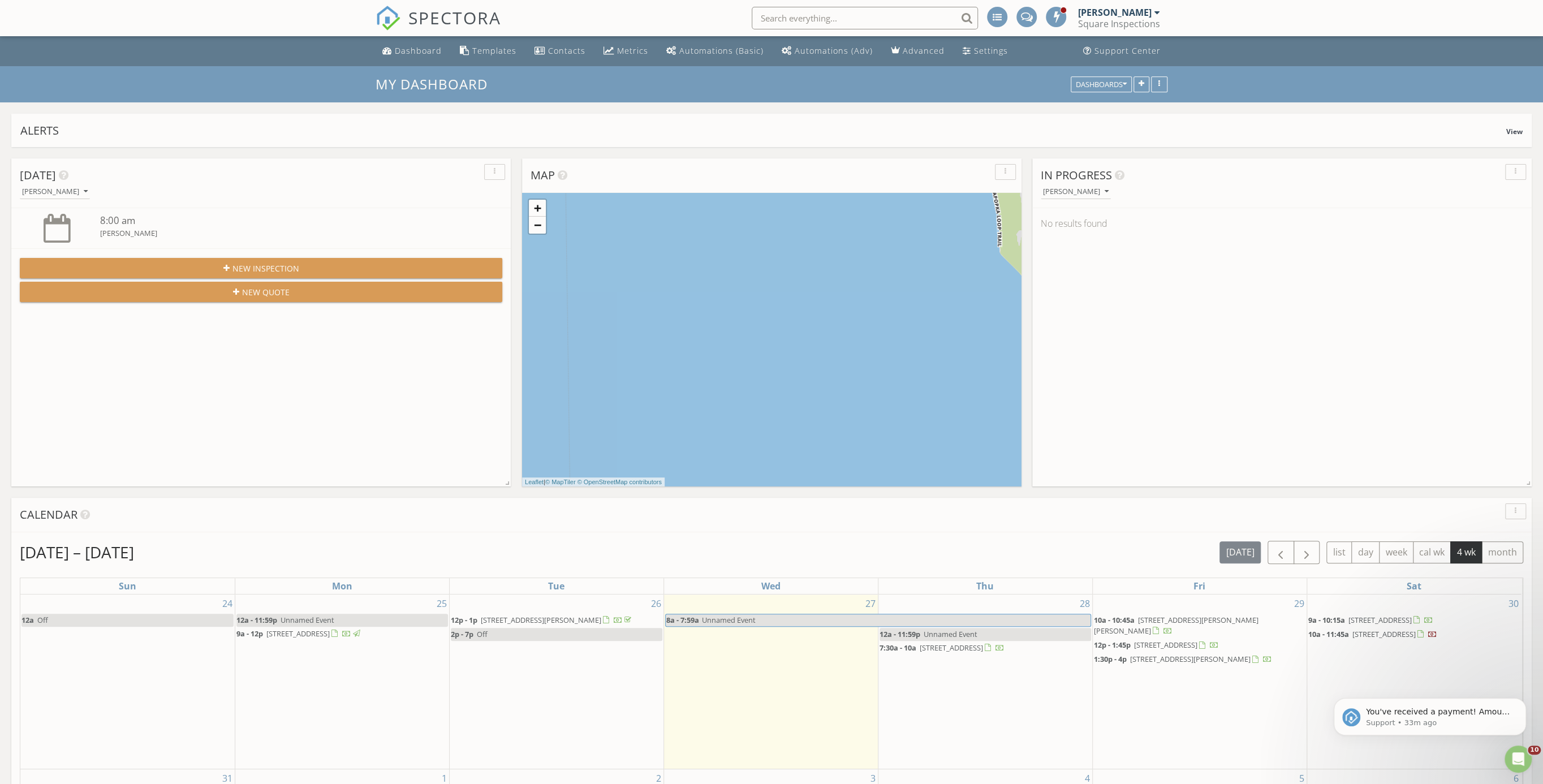
click at [445, 7] on span "SPECTORA" at bounding box center [455, 17] width 93 height 24
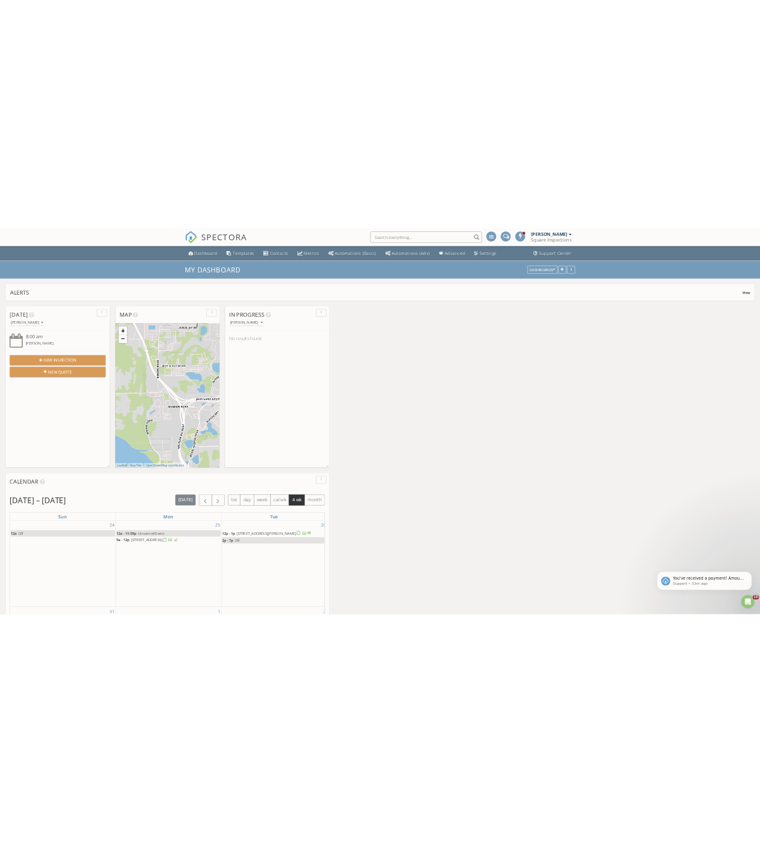
scroll to position [1166, 775]
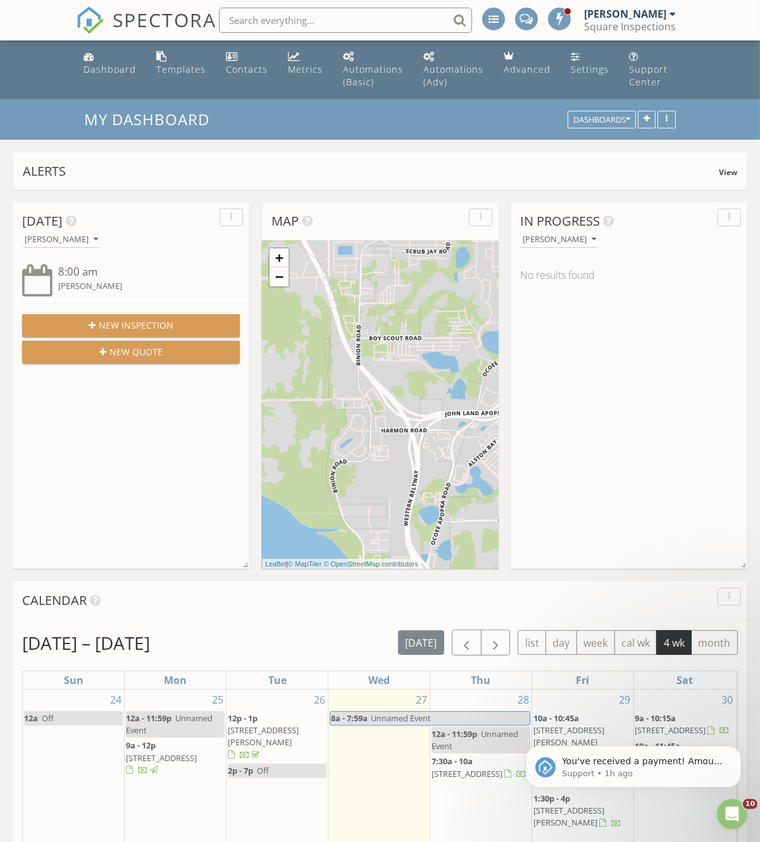
click at [377, 21] on input "text" at bounding box center [345, 20] width 253 height 25
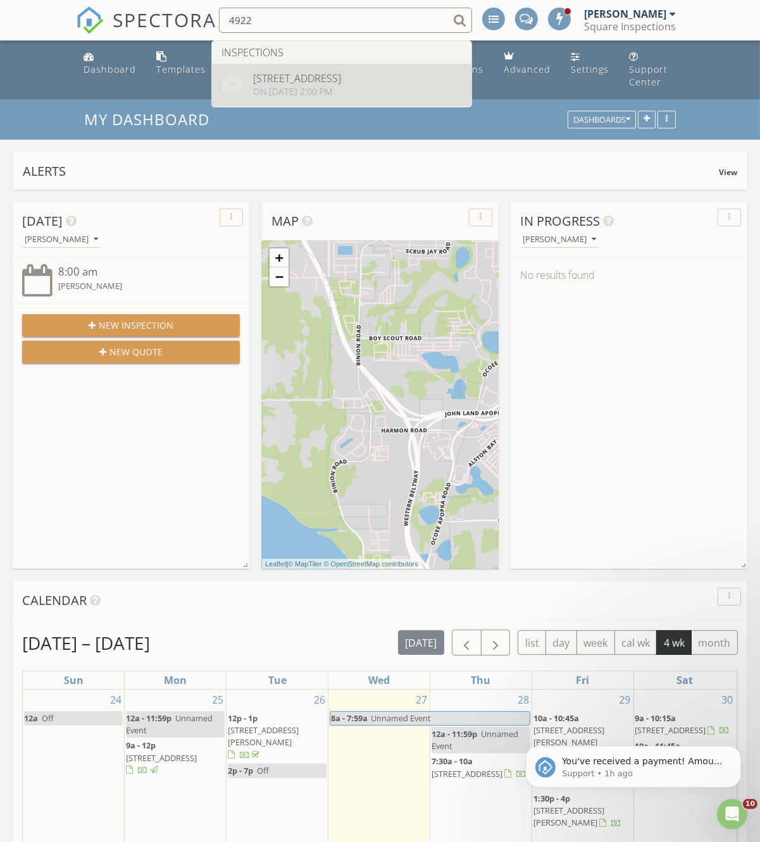
type input "4922"
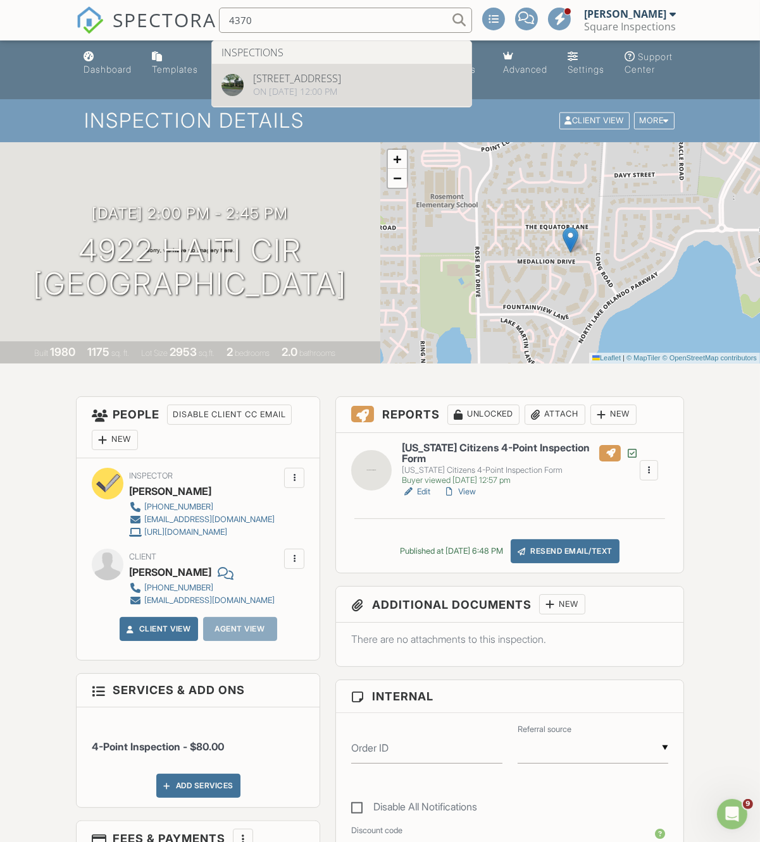
type input "4370"
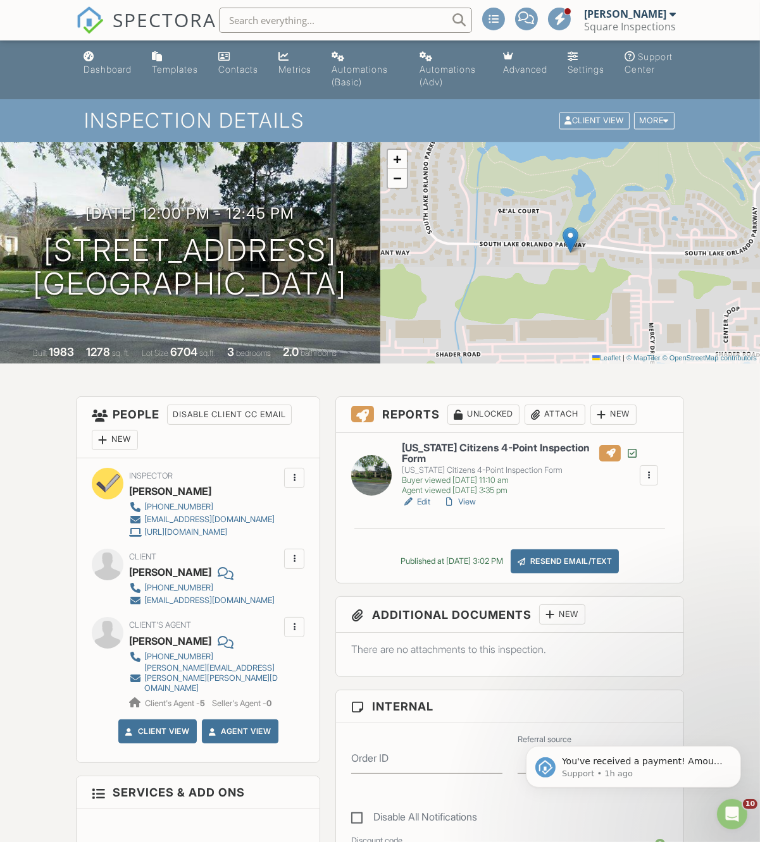
click at [603, 572] on div "Resend Email/Text" at bounding box center [564, 562] width 109 height 24
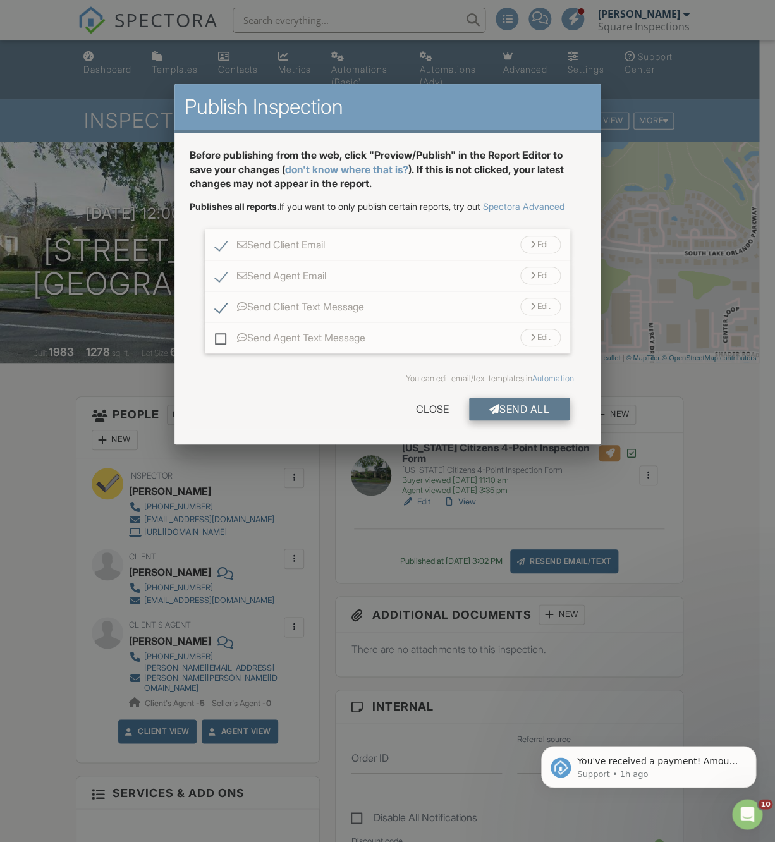
click at [498, 410] on div "Send All" at bounding box center [519, 409] width 101 height 23
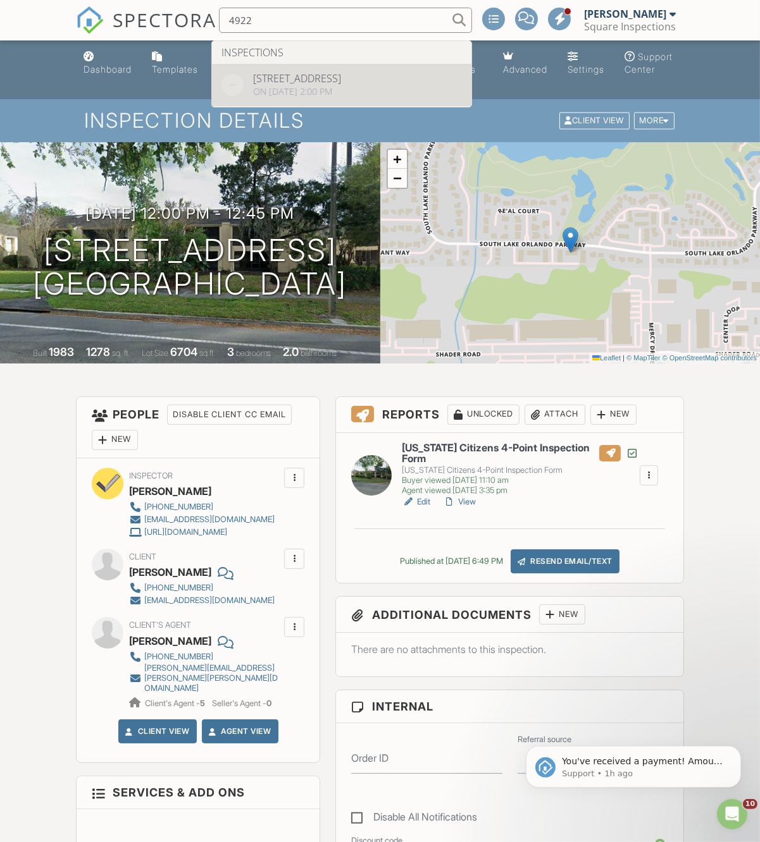
type input "4922"
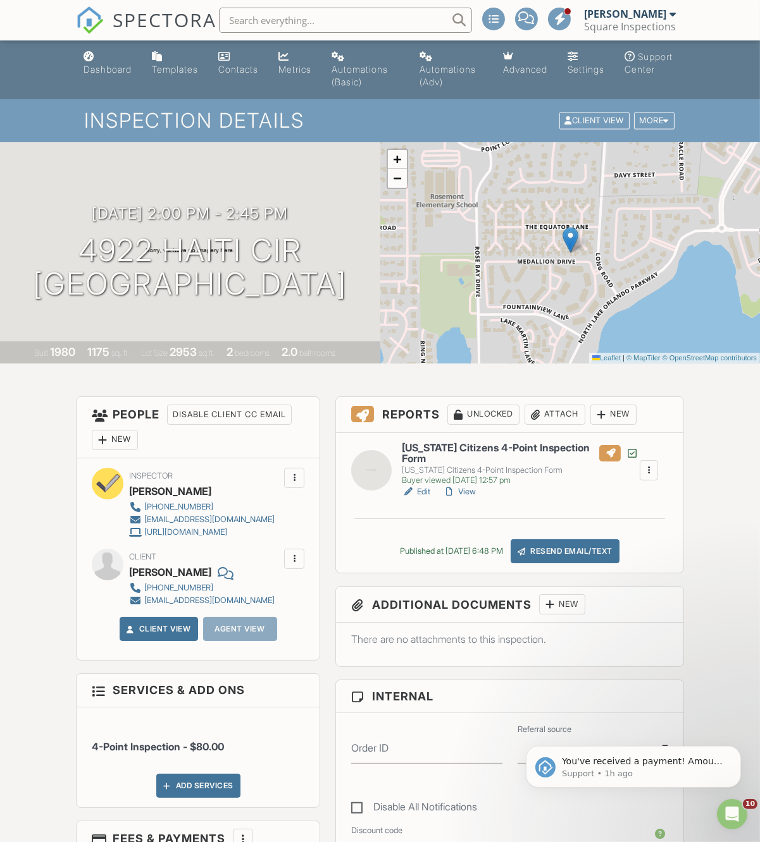
click at [551, 555] on div "Resend Email/Text" at bounding box center [564, 551] width 109 height 24
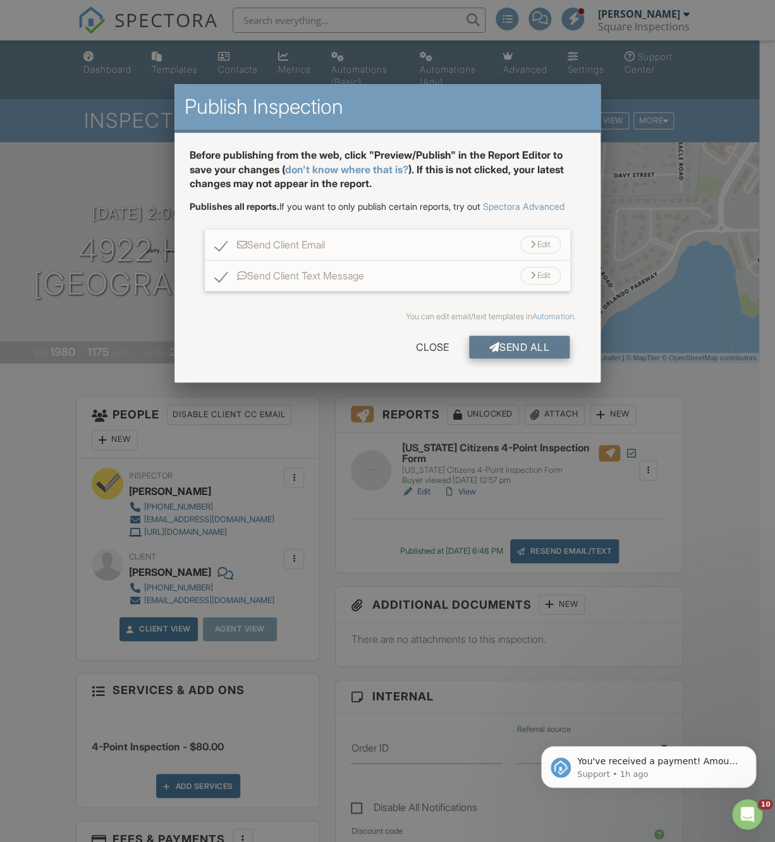
click at [492, 356] on div "Send All" at bounding box center [519, 347] width 101 height 23
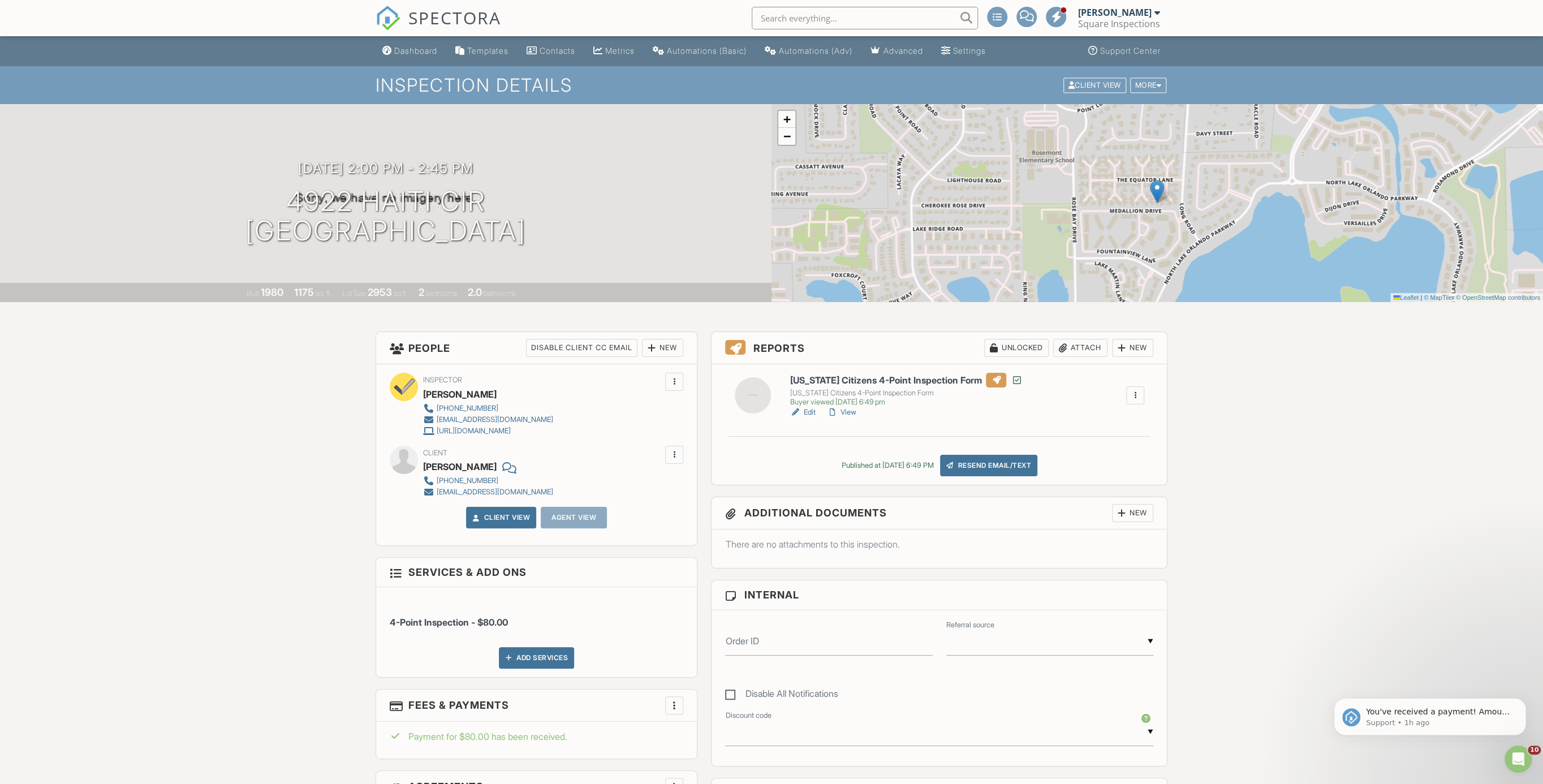
click at [454, 24] on span "SPECTORA" at bounding box center [455, 17] width 93 height 24
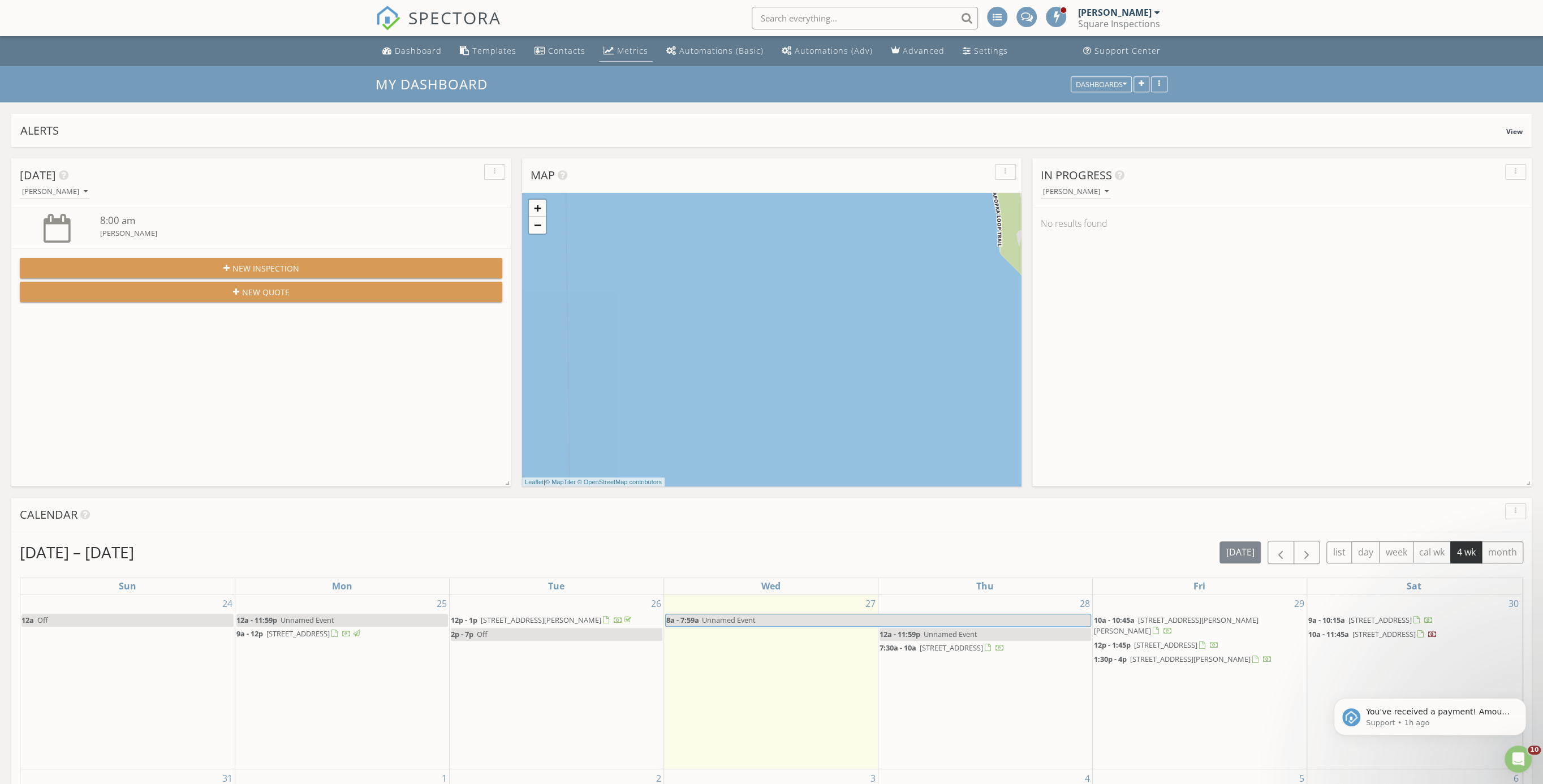
click at [623, 49] on div "Metrics" at bounding box center [632, 51] width 31 height 11
